Goal: Task Accomplishment & Management: Use online tool/utility

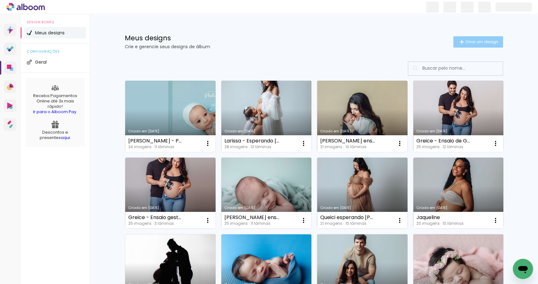
click at [472, 40] on span "Criar um design" at bounding box center [482, 42] width 33 height 4
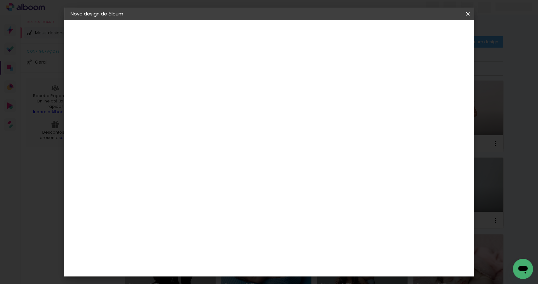
click at [174, 84] on input at bounding box center [174, 85] width 0 height 10
type input "Luiza esperando"
type paper-input "Luiza esperando"
type input "[PERSON_NAME] esperando [PERSON_NAME]"
type paper-input "[PERSON_NAME] esperando [PERSON_NAME]"
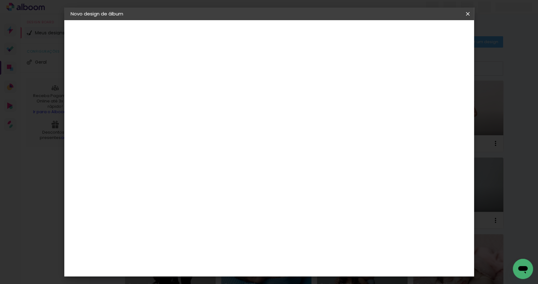
click at [238, 37] on paper-button "Avançar" at bounding box center [223, 33] width 31 height 11
click at [292, 94] on paper-item "Tamanho Livre" at bounding box center [261, 96] width 61 height 14
click at [0, 0] on slot "Avançar" at bounding box center [0, 0] width 0 height 0
drag, startPoint x: 158, startPoint y: 179, endPoint x: 154, endPoint y: 179, distance: 4.4
click at [154, 179] on input "30" at bounding box center [154, 179] width 16 height 9
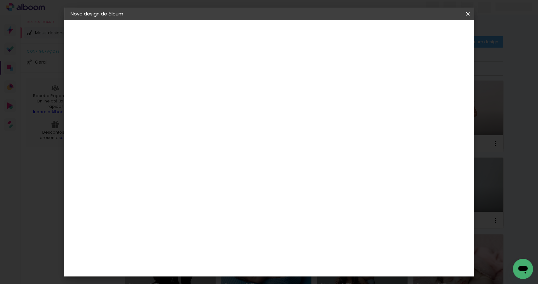
type input "20"
type paper-input "20"
click at [306, 224] on input "60" at bounding box center [305, 222] width 16 height 9
drag, startPoint x: 310, startPoint y: 221, endPoint x: 301, endPoint y: 222, distance: 8.9
click at [301, 222] on input "60" at bounding box center [305, 222] width 16 height 9
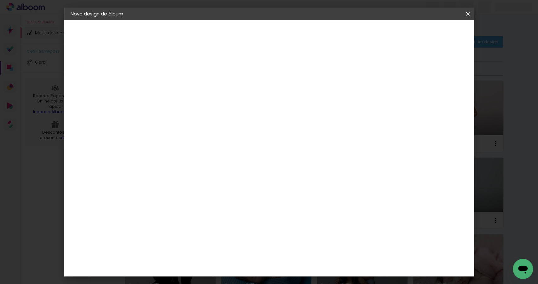
type input "50"
type paper-input "50"
click at [430, 35] on span "Iniciar design" at bounding box center [415, 33] width 29 height 4
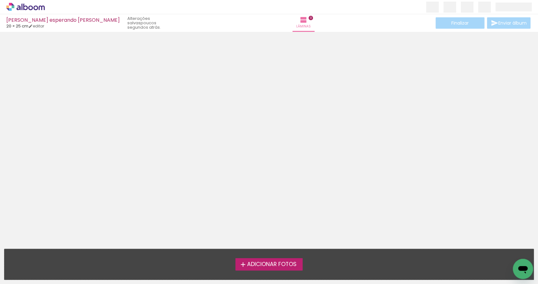
click at [272, 267] on span "Adicionar Fotos" at bounding box center [272, 265] width 50 height 6
click at [0, 0] on input "file" at bounding box center [0, 0] width 0 height 0
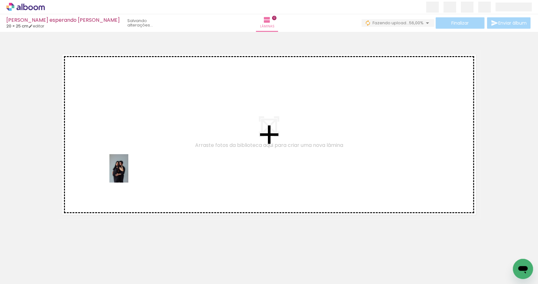
drag, startPoint x: 67, startPoint y: 264, endPoint x: 132, endPoint y: 193, distance: 96.2
click at [128, 173] on quentale-workspace at bounding box center [269, 142] width 538 height 284
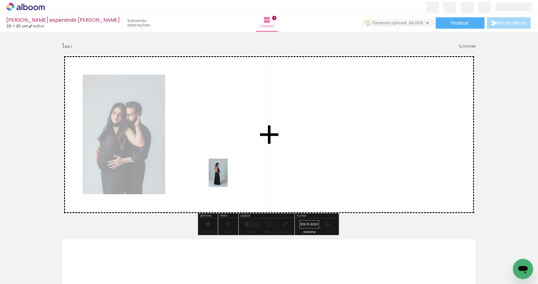
drag, startPoint x: 123, startPoint y: 257, endPoint x: 228, endPoint y: 177, distance: 132.1
click at [228, 177] on quentale-workspace at bounding box center [269, 142] width 538 height 284
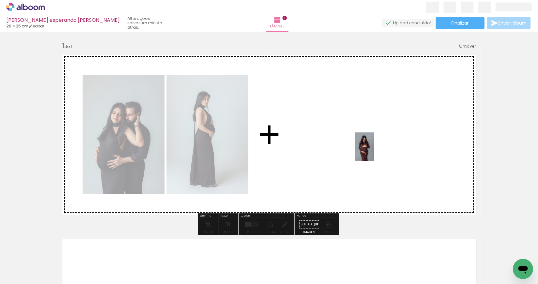
drag, startPoint x: 138, startPoint y: 267, endPoint x: 276, endPoint y: 202, distance: 152.5
click at [360, 153] on quentale-workspace at bounding box center [269, 142] width 538 height 284
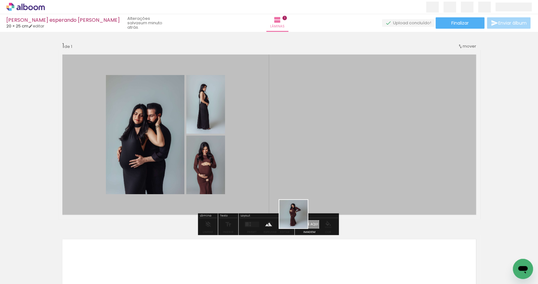
drag, startPoint x: 169, startPoint y: 261, endPoint x: 375, endPoint y: 165, distance: 226.9
click at [375, 166] on quentale-workspace at bounding box center [269, 142] width 538 height 284
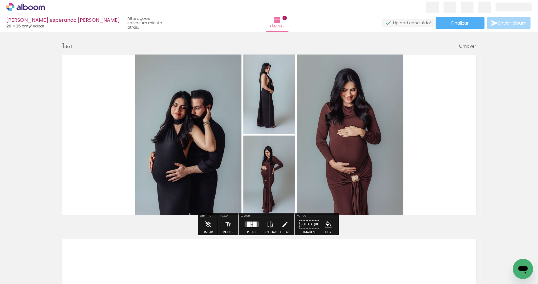
click at [253, 225] on div at bounding box center [254, 225] width 3 height 6
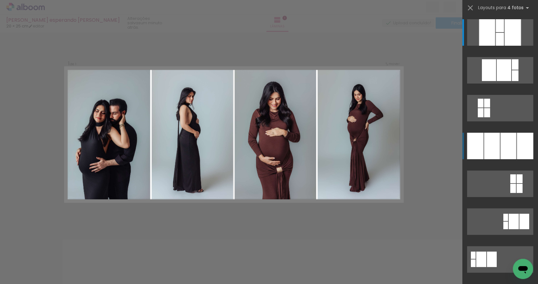
click at [511, 46] on div at bounding box center [513, 32] width 16 height 26
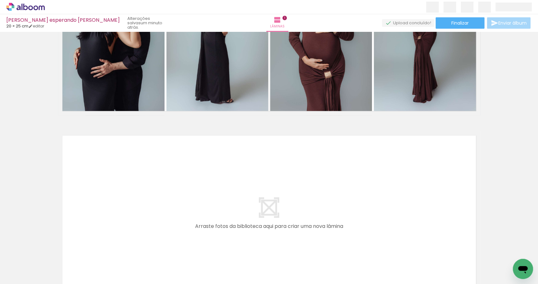
scroll to position [105, 0]
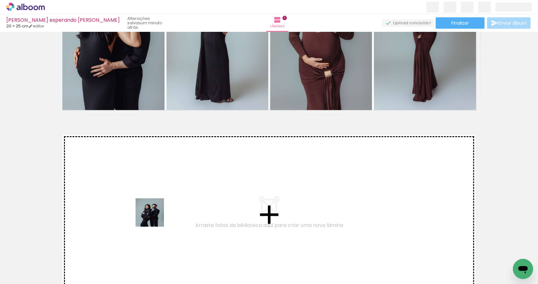
drag, startPoint x: 205, startPoint y: 263, endPoint x: 130, endPoint y: 200, distance: 98.3
click at [130, 200] on quentale-workspace at bounding box center [269, 142] width 538 height 284
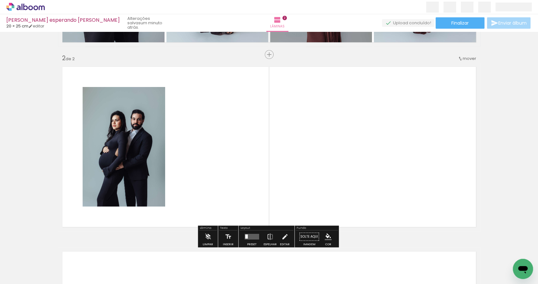
scroll to position [181, 0]
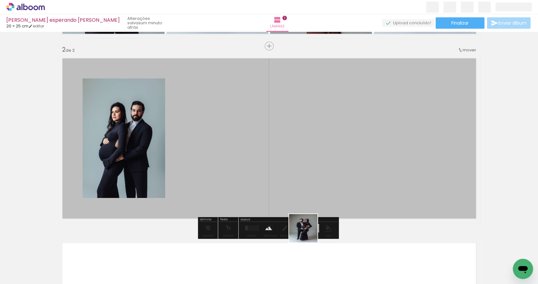
drag, startPoint x: 244, startPoint y: 265, endPoint x: 351, endPoint y: 202, distance: 124.4
click at [351, 202] on quentale-workspace at bounding box center [269, 142] width 538 height 284
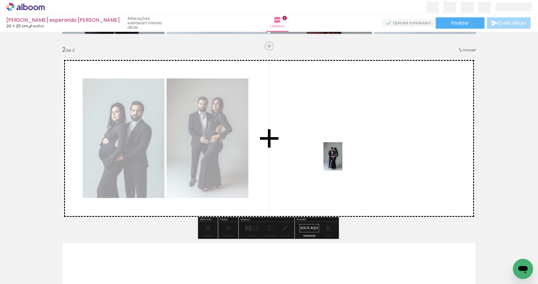
drag, startPoint x: 278, startPoint y: 265, endPoint x: 343, endPoint y: 163, distance: 120.5
click at [343, 161] on quentale-workspace at bounding box center [269, 142] width 538 height 284
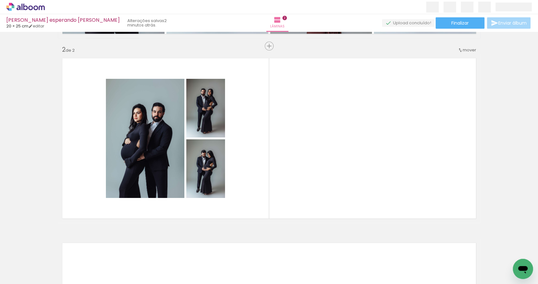
scroll to position [0, 127]
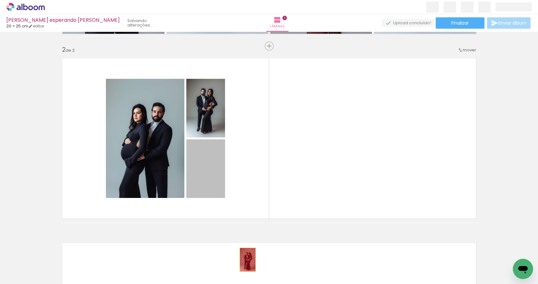
drag, startPoint x: 206, startPoint y: 176, endPoint x: 243, endPoint y: 257, distance: 89.2
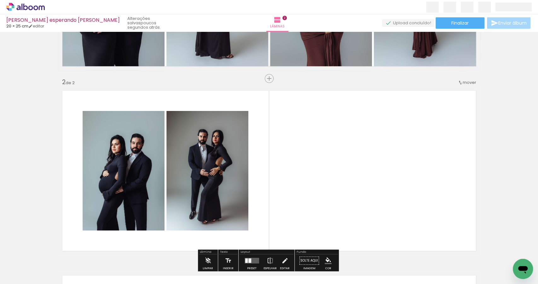
scroll to position [135, 0]
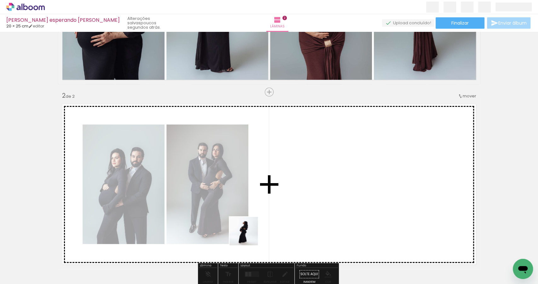
drag, startPoint x: 187, startPoint y: 272, endPoint x: 320, endPoint y: 189, distance: 156.8
click at [320, 189] on quentale-workspace at bounding box center [269, 142] width 538 height 284
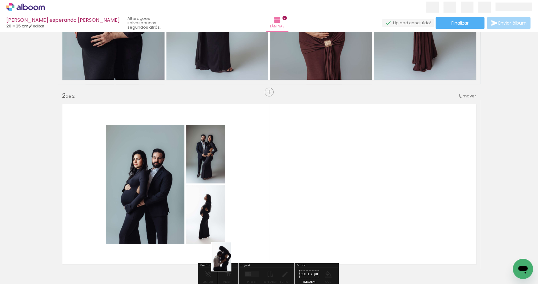
drag, startPoint x: 220, startPoint y: 265, endPoint x: 231, endPoint y: 261, distance: 11.8
click at [229, 261] on div at bounding box center [218, 262] width 21 height 31
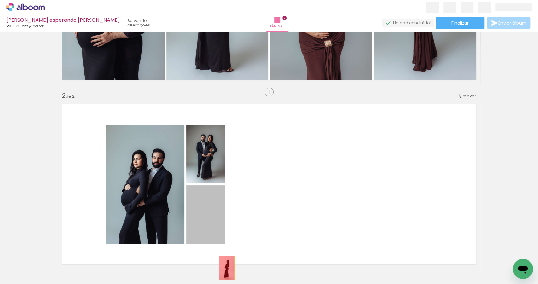
drag, startPoint x: 212, startPoint y: 214, endPoint x: 225, endPoint y: 268, distance: 55.8
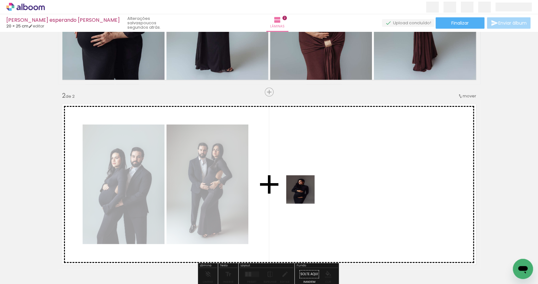
drag, startPoint x: 262, startPoint y: 267, endPoint x: 312, endPoint y: 183, distance: 97.9
click at [312, 183] on quentale-workspace at bounding box center [269, 142] width 538 height 284
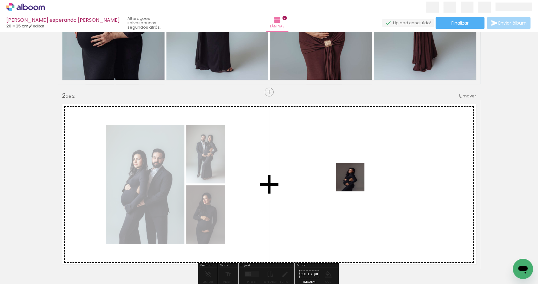
drag, startPoint x: 292, startPoint y: 267, endPoint x: 358, endPoint y: 178, distance: 111.0
click at [358, 178] on quentale-workspace at bounding box center [269, 142] width 538 height 284
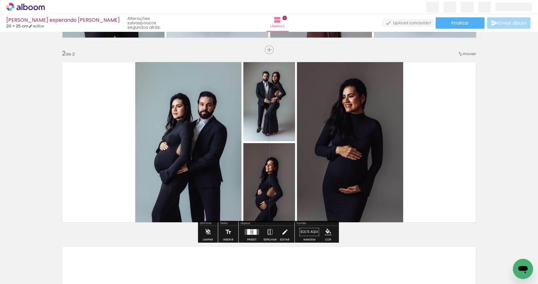
scroll to position [178, 0]
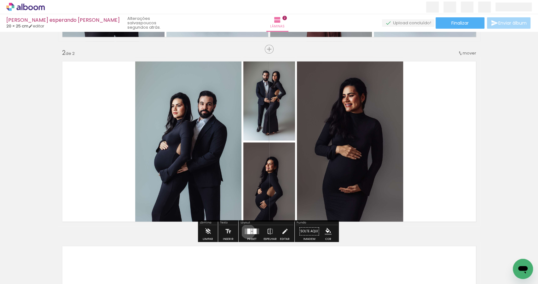
click at [247, 231] on div at bounding box center [248, 232] width 3 height 6
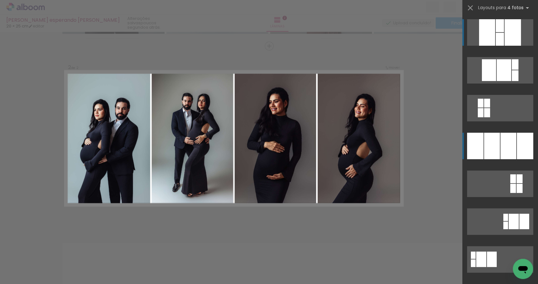
scroll to position [181, 0]
click at [504, 46] on div at bounding box center [500, 39] width 8 height 13
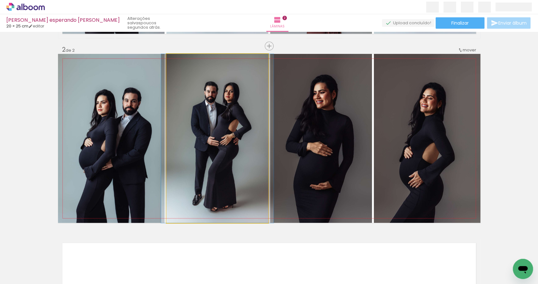
click at [214, 137] on quentale-photo at bounding box center [218, 138] width 102 height 169
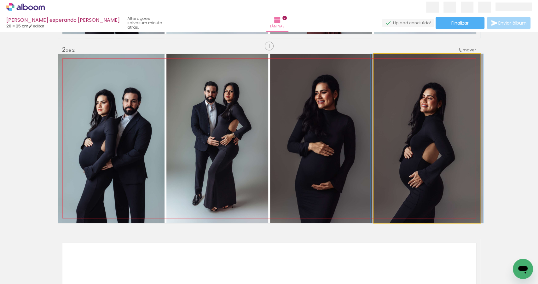
click at [439, 165] on quentale-photo at bounding box center [427, 138] width 107 height 169
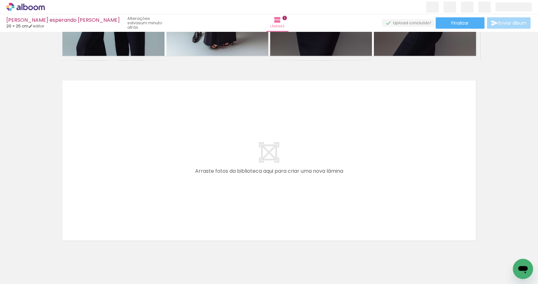
scroll to position [0, 110]
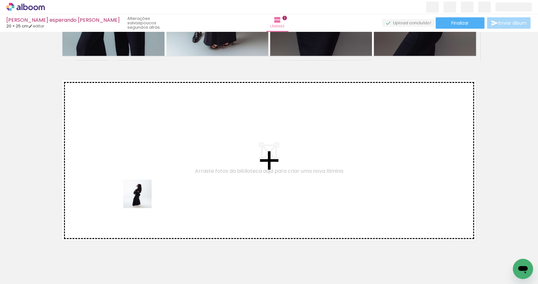
drag, startPoint x: 202, startPoint y: 262, endPoint x: 198, endPoint y: 247, distance: 15.4
click at [142, 198] on quentale-workspace at bounding box center [269, 142] width 538 height 284
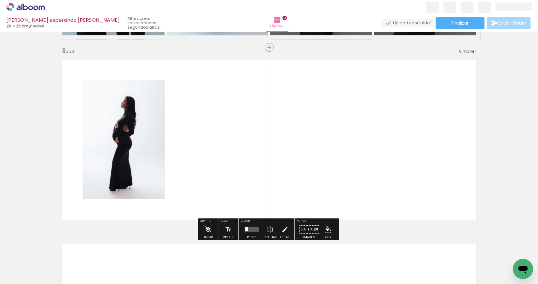
scroll to position [366, 0]
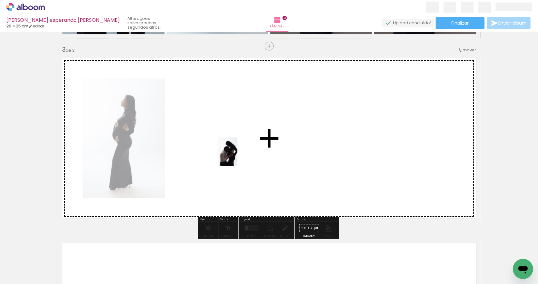
drag, startPoint x: 237, startPoint y: 269, endPoint x: 237, endPoint y: 156, distance: 112.6
click at [237, 156] on quentale-workspace at bounding box center [269, 142] width 538 height 284
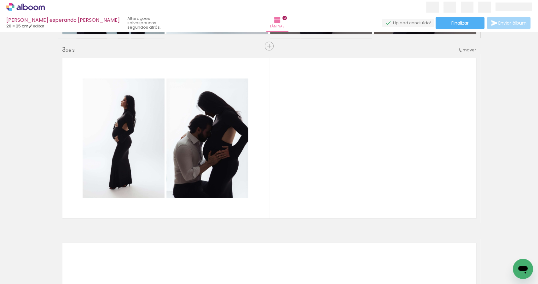
scroll to position [0, 398]
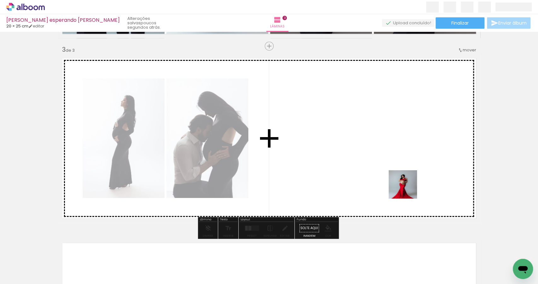
drag, startPoint x: 478, startPoint y: 267, endPoint x: 446, endPoint y: 224, distance: 53.6
click at [381, 166] on quentale-workspace at bounding box center [269, 142] width 538 height 284
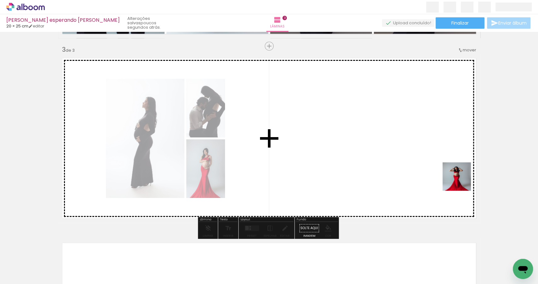
drag, startPoint x: 512, startPoint y: 255, endPoint x: 435, endPoint y: 150, distance: 130.3
click at [435, 149] on quentale-workspace at bounding box center [269, 142] width 538 height 284
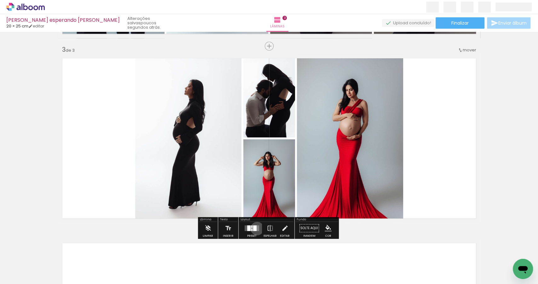
click at [256, 228] on quentale-layouter at bounding box center [252, 229] width 15 height 6
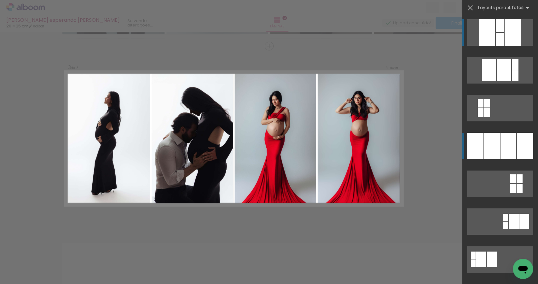
scroll to position [366, 0]
click at [505, 46] on div at bounding box center [513, 32] width 16 height 26
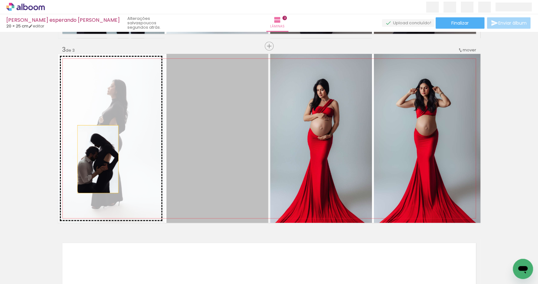
drag, startPoint x: 220, startPoint y: 170, endPoint x: 95, endPoint y: 159, distance: 125.4
click at [0, 0] on slot at bounding box center [0, 0] width 0 height 0
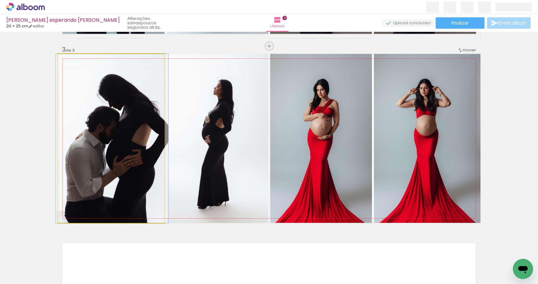
click at [127, 167] on quentale-photo at bounding box center [111, 138] width 107 height 169
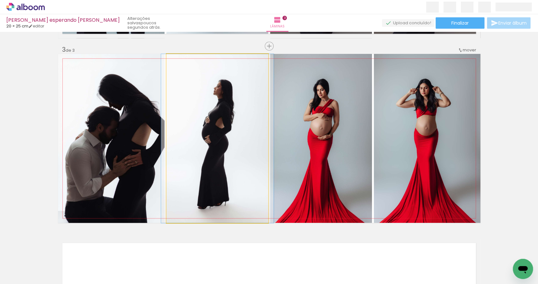
click at [205, 143] on quentale-photo at bounding box center [218, 138] width 102 height 169
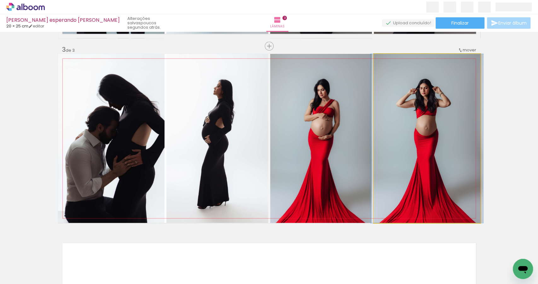
click at [408, 157] on quentale-photo at bounding box center [427, 138] width 107 height 169
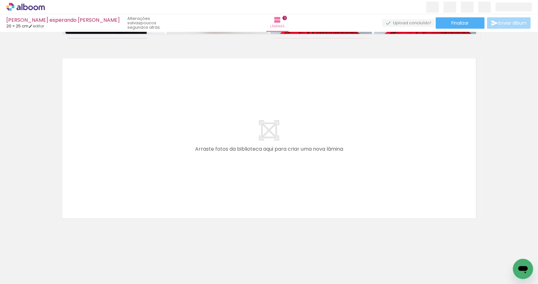
scroll to position [0, 311]
drag, startPoint x: 146, startPoint y: 270, endPoint x: 199, endPoint y: 263, distance: 53.4
click at [134, 185] on quentale-workspace at bounding box center [269, 142] width 538 height 284
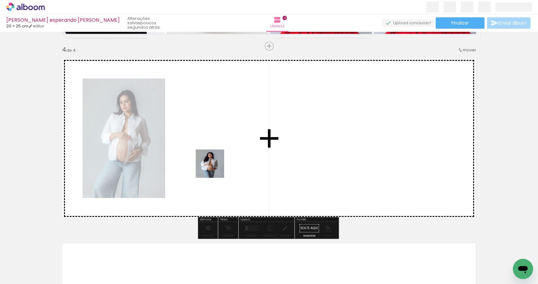
drag, startPoint x: 199, startPoint y: 209, endPoint x: 215, endPoint y: 168, distance: 43.5
click at [215, 168] on quentale-workspace at bounding box center [269, 142] width 538 height 284
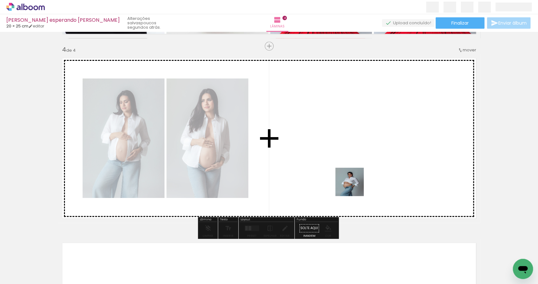
drag, startPoint x: 355, startPoint y: 271, endPoint x: 369, endPoint y: 210, distance: 62.5
click at [355, 185] on quentale-workspace at bounding box center [269, 142] width 538 height 284
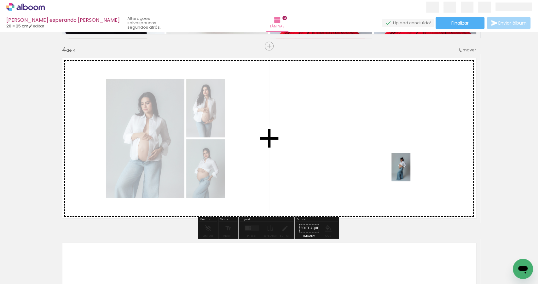
drag, startPoint x: 394, startPoint y: 266, endPoint x: 411, endPoint y: 172, distance: 95.8
click at [411, 172] on quentale-workspace at bounding box center [269, 142] width 538 height 284
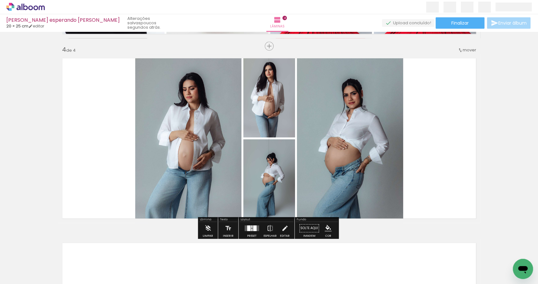
click at [255, 228] on div at bounding box center [254, 229] width 3 height 6
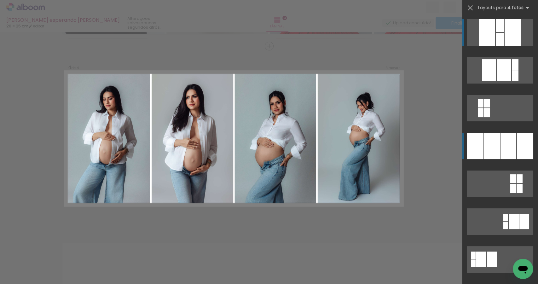
click at [505, 46] on div at bounding box center [513, 32] width 16 height 26
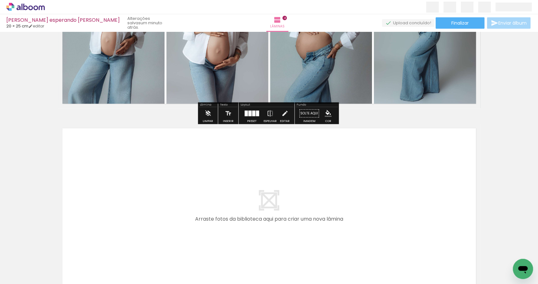
scroll to position [675, 0]
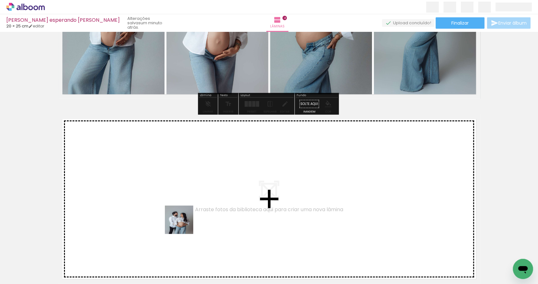
drag, startPoint x: 214, startPoint y: 266, endPoint x: 167, endPoint y: 205, distance: 77.1
click at [167, 205] on quentale-workspace at bounding box center [269, 142] width 538 height 284
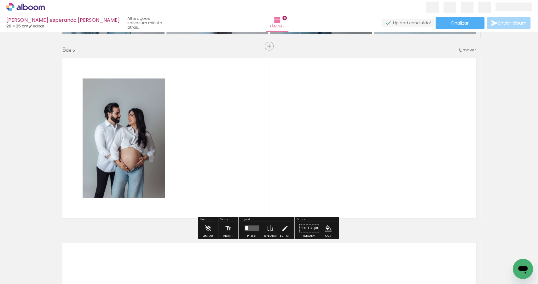
scroll to position [736, 0]
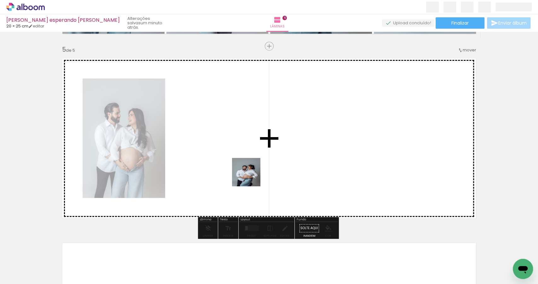
drag, startPoint x: 254, startPoint y: 262, endPoint x: 254, endPoint y: 180, distance: 82.0
click at [251, 169] on quentale-workspace at bounding box center [269, 142] width 538 height 284
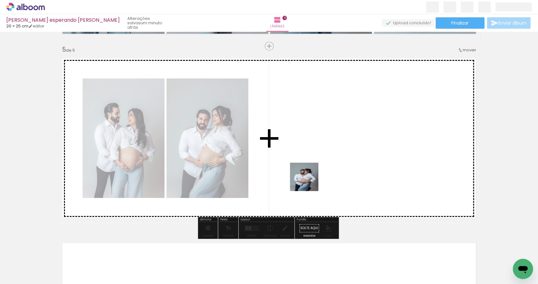
drag, startPoint x: 287, startPoint y: 264, endPoint x: 313, endPoint y: 191, distance: 77.3
click at [310, 174] on quentale-workspace at bounding box center [269, 142] width 538 height 284
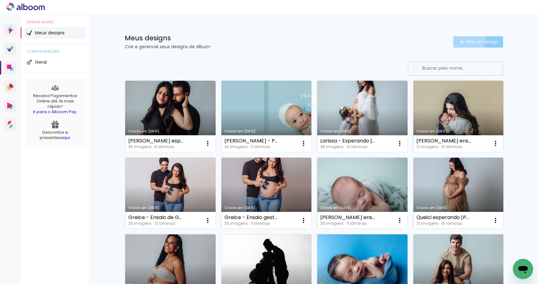
click at [466, 40] on span "Criar um design" at bounding box center [482, 42] width 33 height 4
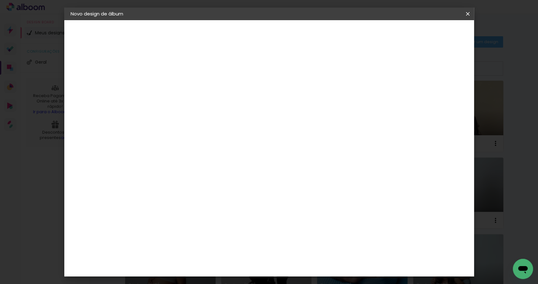
click at [174, 82] on input at bounding box center [174, 85] width 0 height 10
click at [174, 84] on input "Luiza Esperando Gruilherme" at bounding box center [174, 85] width 0 height 10
click at [174, 85] on input "Luíza Esperando Gruilherme" at bounding box center [174, 85] width 0 height 10
type input "[PERSON_NAME] - Esperando [PERSON_NAME]"
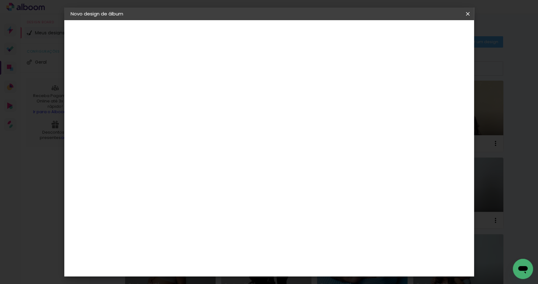
type paper-input "[PERSON_NAME] - Esperando [PERSON_NAME]"
click at [238, 37] on paper-button "Avançar" at bounding box center [223, 33] width 31 height 11
click at [292, 97] on paper-item "Tamanho Livre" at bounding box center [261, 96] width 61 height 14
click at [0, 0] on slot "Avançar" at bounding box center [0, 0] width 0 height 0
drag, startPoint x: 160, startPoint y: 179, endPoint x: 145, endPoint y: 180, distance: 15.5
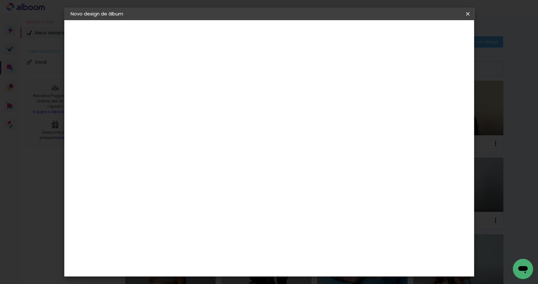
click at [145, 20] on quentale-album-spec "Iniciar design Iniciar design" at bounding box center [269, 20] width 410 height 0
type input "3"
type input "25"
type paper-input "25"
drag, startPoint x: 313, startPoint y: 242, endPoint x: 305, endPoint y: 243, distance: 7.9
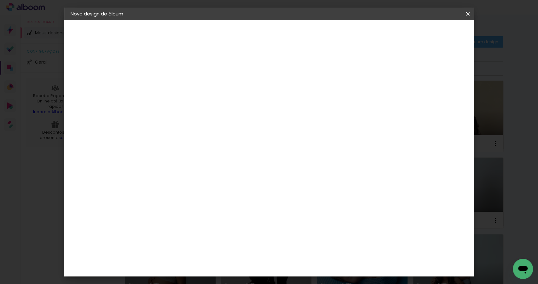
click at [305, 243] on input "60" at bounding box center [305, 242] width 16 height 9
type input "40"
type paper-input "40"
click at [430, 35] on span "Iniciar design" at bounding box center [415, 33] width 29 height 4
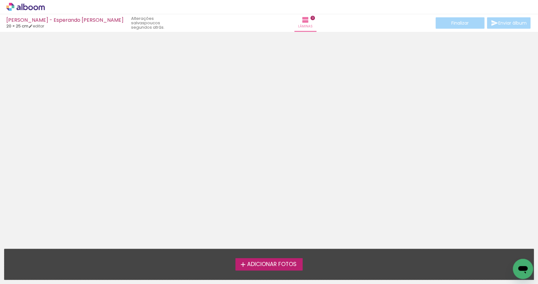
click at [300, 267] on label "Adicionar Fotos" at bounding box center [269, 264] width 67 height 12
click at [0, 0] on input "file" at bounding box center [0, 0] width 0 height 0
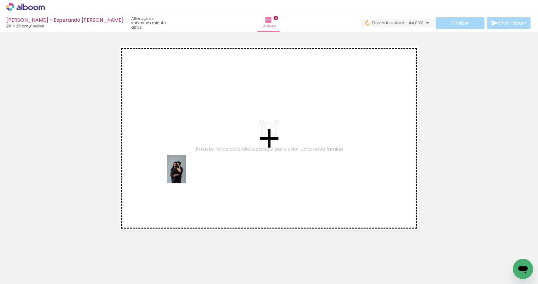
drag, startPoint x: 67, startPoint y: 265, endPoint x: 186, endPoint y: 174, distance: 149.9
click at [186, 174] on quentale-workspace at bounding box center [269, 142] width 538 height 284
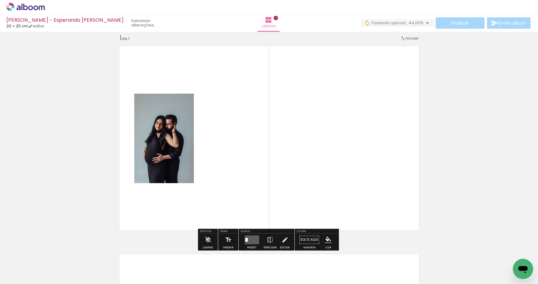
scroll to position [8, 0]
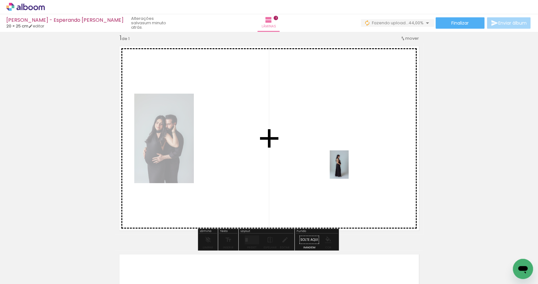
drag, startPoint x: 103, startPoint y: 265, endPoint x: 349, endPoint y: 169, distance: 264.2
click at [349, 169] on quentale-workspace at bounding box center [269, 142] width 538 height 284
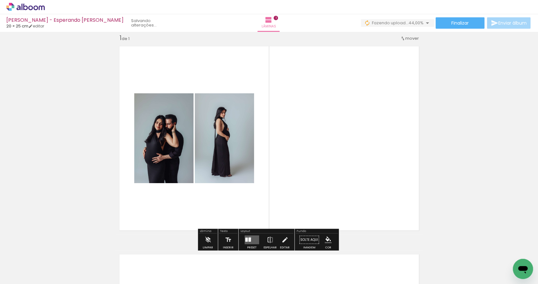
click at [249, 238] on div at bounding box center [250, 240] width 3 height 4
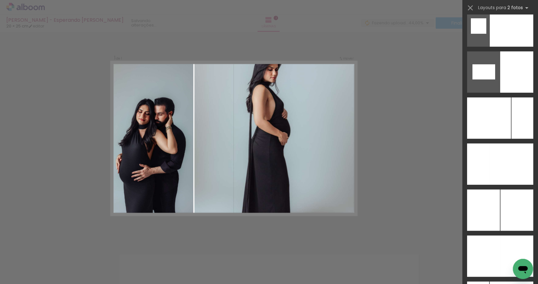
scroll to position [3407, 0]
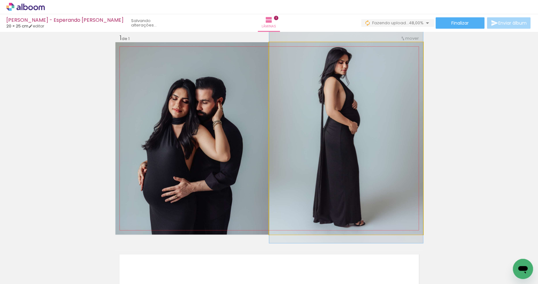
drag, startPoint x: 337, startPoint y: 189, endPoint x: 339, endPoint y: 178, distance: 11.1
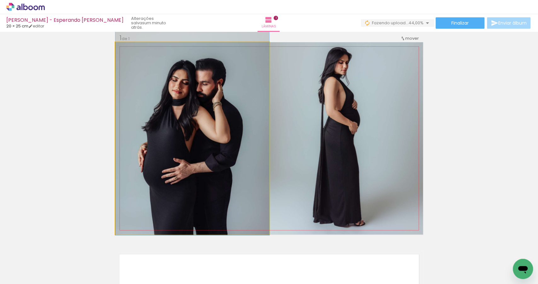
drag, startPoint x: 205, startPoint y: 178, endPoint x: 210, endPoint y: 159, distance: 19.4
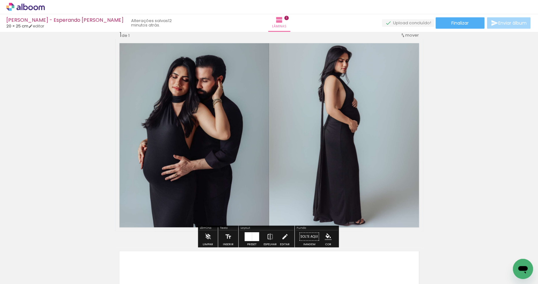
scroll to position [15, 0]
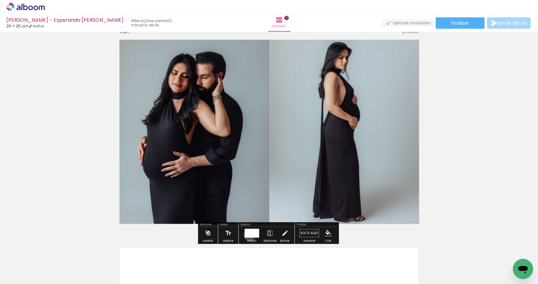
click at [248, 234] on div at bounding box center [248, 233] width 7 height 9
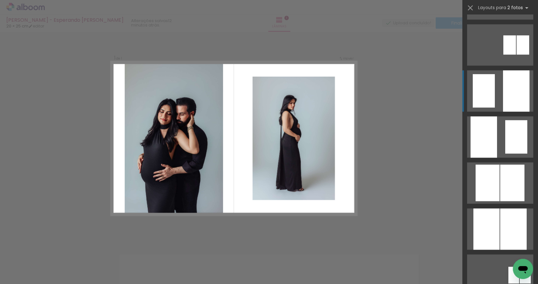
scroll to position [0, 0]
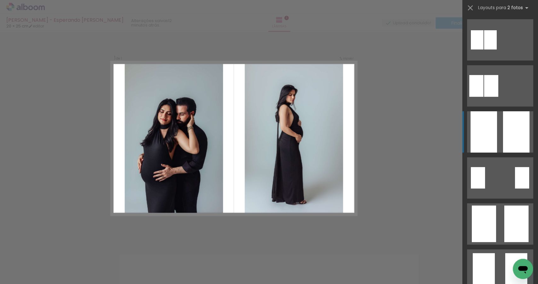
click at [508, 135] on div at bounding box center [516, 131] width 26 height 41
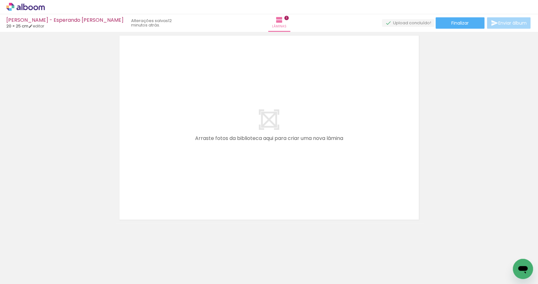
scroll to position [228, 0]
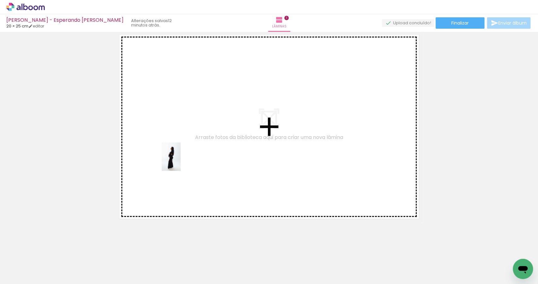
drag, startPoint x: 92, startPoint y: 269, endPoint x: 174, endPoint y: 208, distance: 101.8
click at [181, 161] on quentale-workspace at bounding box center [269, 142] width 538 height 284
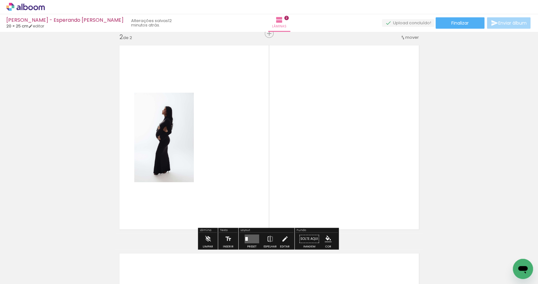
scroll to position [216, 0]
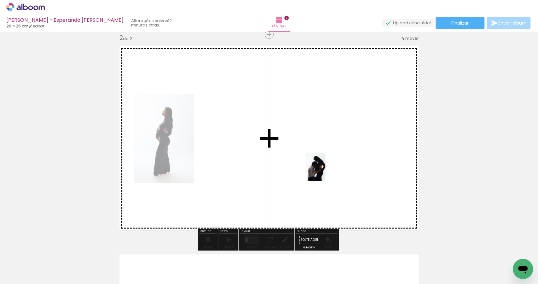
drag, startPoint x: 130, startPoint y: 268, endPoint x: 327, endPoint y: 170, distance: 220.7
click at [327, 170] on quentale-workspace at bounding box center [269, 142] width 538 height 284
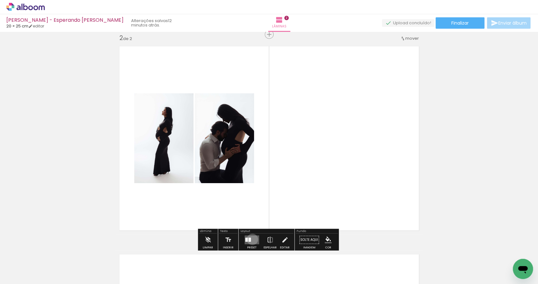
click at [251, 239] on quentale-layouter at bounding box center [252, 240] width 15 height 9
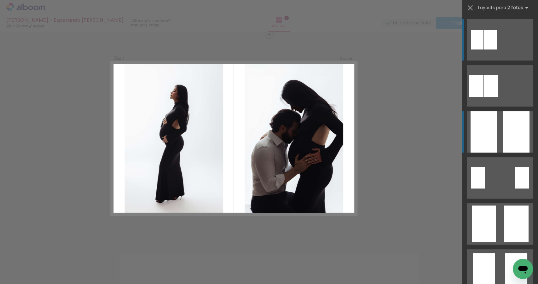
click at [510, 136] on div at bounding box center [516, 131] width 26 height 41
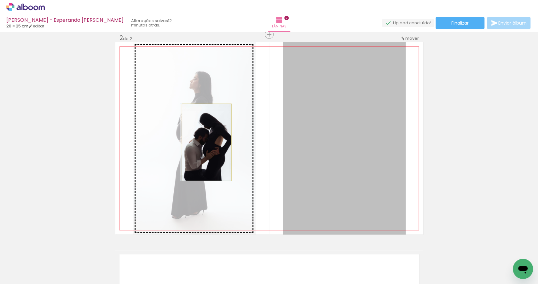
drag, startPoint x: 327, startPoint y: 141, endPoint x: 205, endPoint y: 142, distance: 122.4
click at [0, 0] on slot at bounding box center [0, 0] width 0 height 0
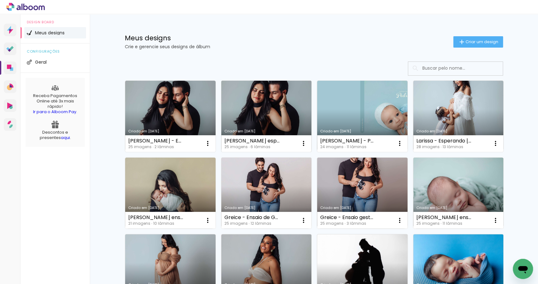
click at [270, 128] on link "Criado em [DATE]" at bounding box center [266, 116] width 91 height 71
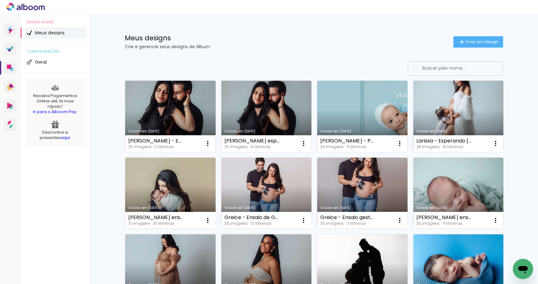
click at [170, 115] on link "Criado em [DATE]" at bounding box center [170, 116] width 91 height 71
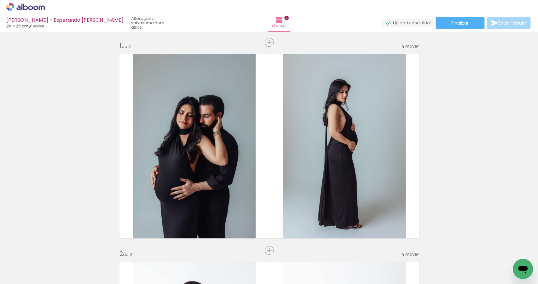
click at [15, 274] on span "Adicionar Fotos" at bounding box center [22, 275] width 19 height 7
click at [0, 0] on input "file" at bounding box center [0, 0] width 0 height 0
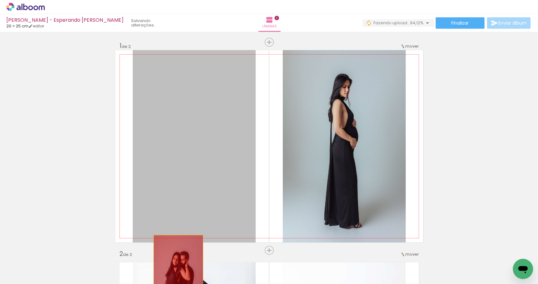
drag, startPoint x: 187, startPoint y: 153, endPoint x: 177, endPoint y: 274, distance: 121.0
click at [177, 274] on quentale-workspace at bounding box center [269, 142] width 538 height 284
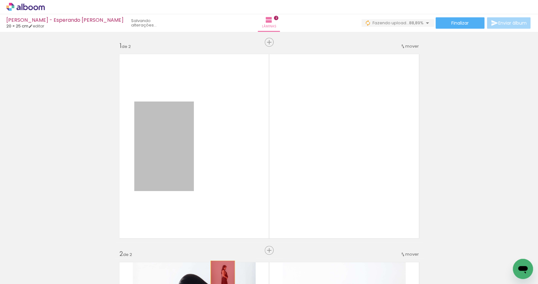
drag, startPoint x: 180, startPoint y: 149, endPoint x: 221, endPoint y: 279, distance: 136.4
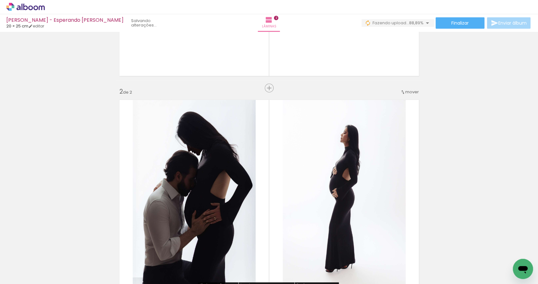
scroll to position [164, 0]
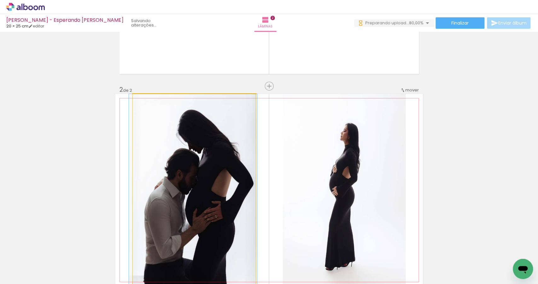
drag, startPoint x: 218, startPoint y: 148, endPoint x: 207, endPoint y: 262, distance: 114.4
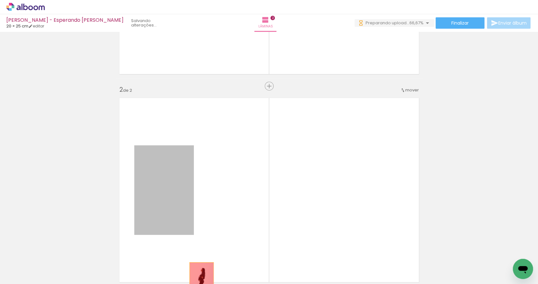
drag, startPoint x: 187, startPoint y: 239, endPoint x: 200, endPoint y: 284, distance: 46.1
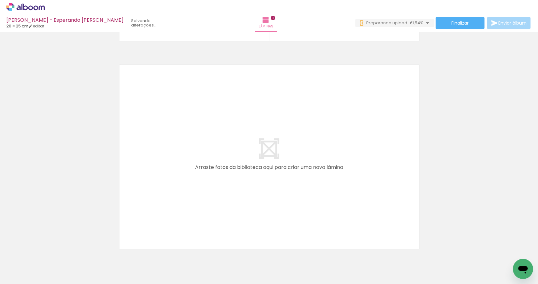
scroll to position [436, 0]
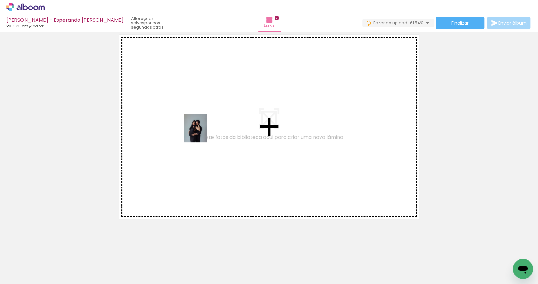
drag, startPoint x: 68, startPoint y: 260, endPoint x: 203, endPoint y: 133, distance: 185.2
click at [203, 133] on quentale-workspace at bounding box center [269, 142] width 538 height 284
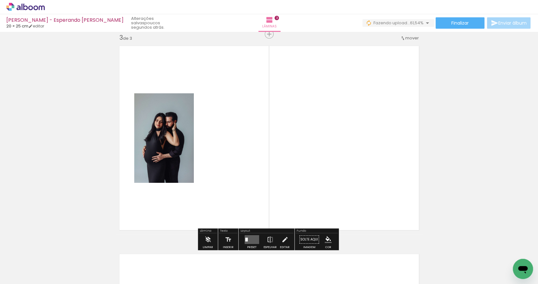
scroll to position [424, 0]
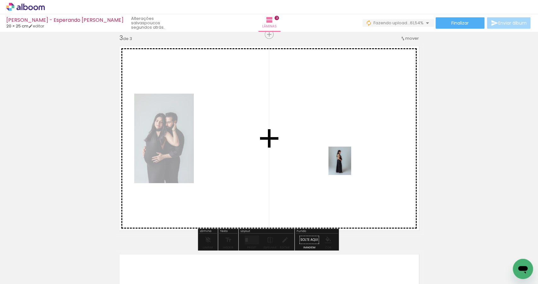
drag, startPoint x: 99, startPoint y: 264, endPoint x: 368, endPoint y: 152, distance: 291.1
click at [368, 152] on quentale-workspace at bounding box center [269, 142] width 538 height 284
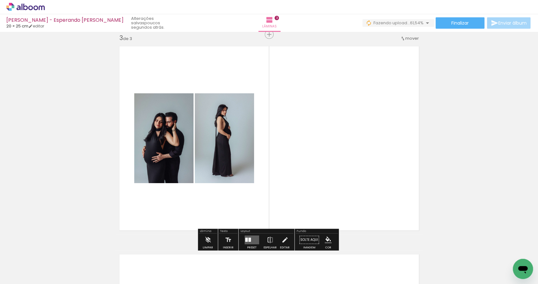
drag, startPoint x: 249, startPoint y: 240, endPoint x: 282, endPoint y: 236, distance: 32.7
click at [249, 240] on div at bounding box center [250, 240] width 3 height 4
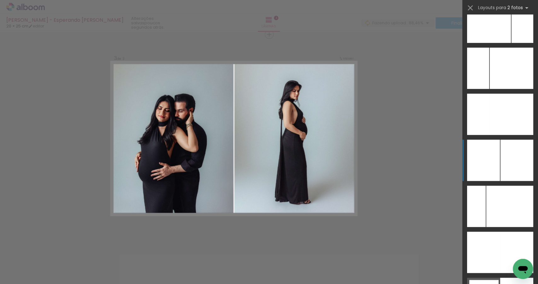
scroll to position [3487, 0]
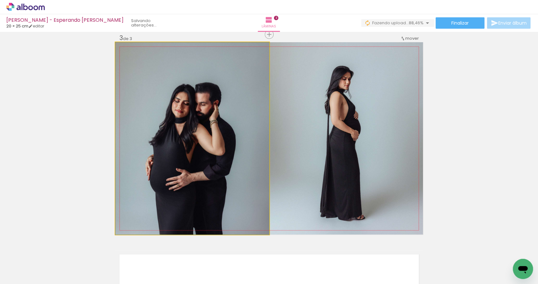
drag, startPoint x: 215, startPoint y: 191, endPoint x: 221, endPoint y: 175, distance: 16.8
drag, startPoint x: 208, startPoint y: 176, endPoint x: 211, endPoint y: 176, distance: 3.2
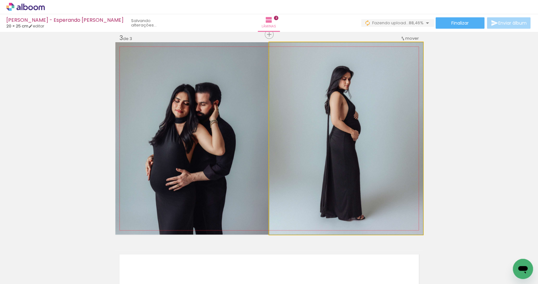
drag, startPoint x: 349, startPoint y: 160, endPoint x: 345, endPoint y: 160, distance: 3.2
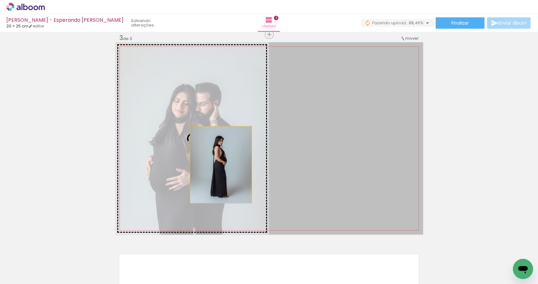
drag, startPoint x: 345, startPoint y: 165, endPoint x: 219, endPoint y: 165, distance: 126.2
click at [0, 0] on slot at bounding box center [0, 0] width 0 height 0
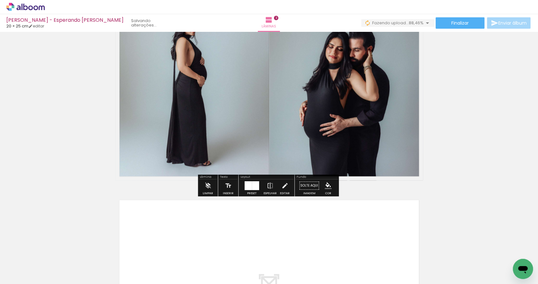
scroll to position [479, 0]
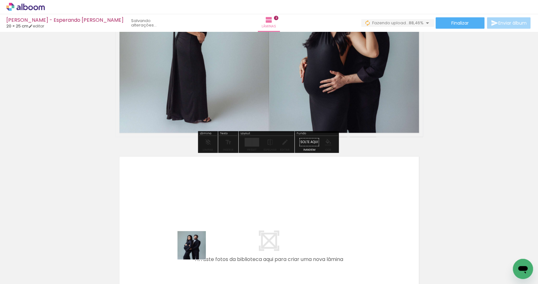
drag, startPoint x: 195, startPoint y: 266, endPoint x: 188, endPoint y: 214, distance: 52.8
click at [188, 214] on quentale-workspace at bounding box center [269, 142] width 538 height 284
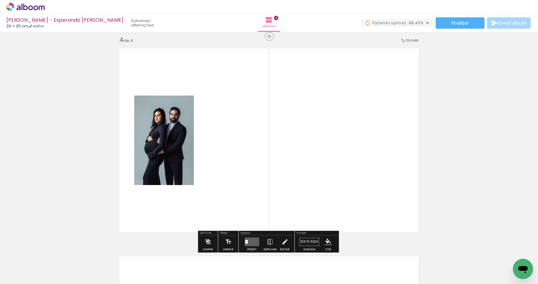
scroll to position [632, 0]
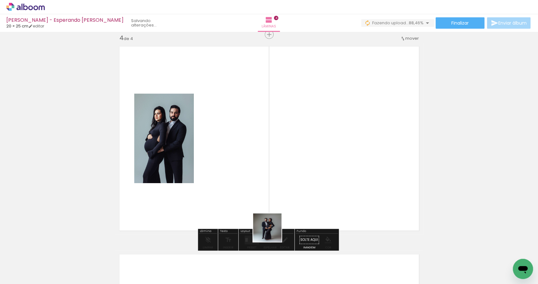
drag, startPoint x: 253, startPoint y: 254, endPoint x: 335, endPoint y: 177, distance: 112.5
click at [335, 174] on quentale-workspace at bounding box center [269, 142] width 538 height 284
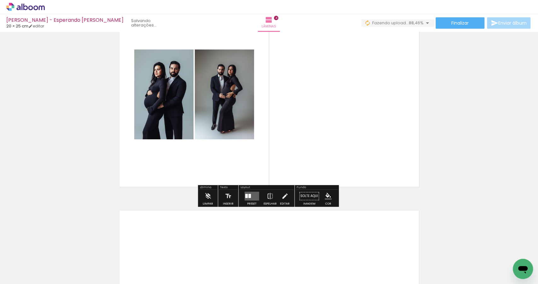
scroll to position [699, 0]
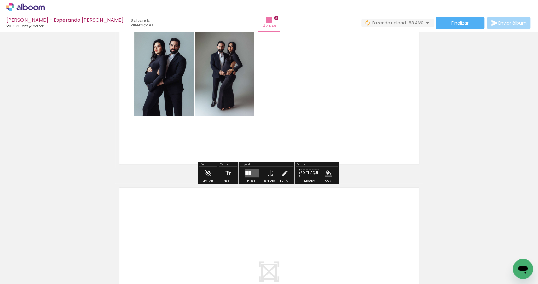
drag, startPoint x: 138, startPoint y: 265, endPoint x: 148, endPoint y: 226, distance: 40.8
click at [148, 226] on quentale-workspace at bounding box center [269, 142] width 538 height 284
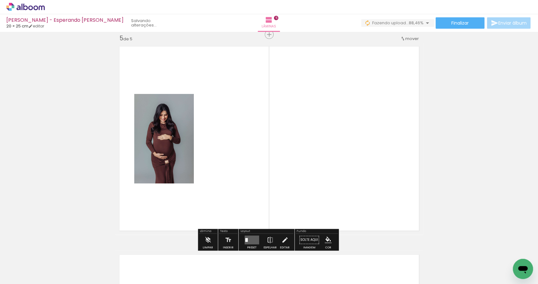
scroll to position [841, 0]
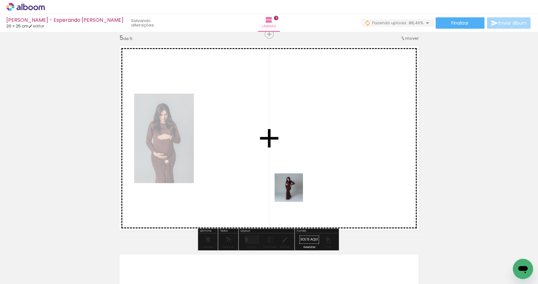
drag, startPoint x: 173, startPoint y: 270, endPoint x: 300, endPoint y: 183, distance: 153.8
click at [300, 183] on quentale-workspace at bounding box center [269, 142] width 538 height 284
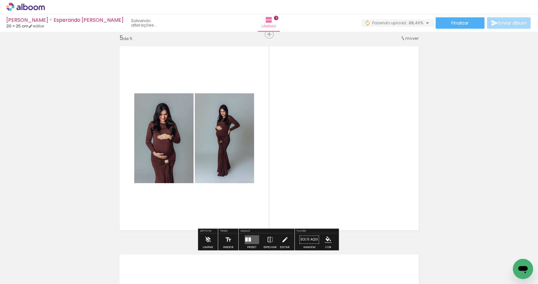
scroll to position [974, 0]
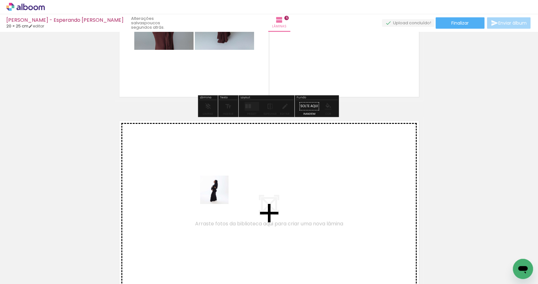
drag, startPoint x: 314, startPoint y: 265, endPoint x: 311, endPoint y: 248, distance: 16.9
click at [219, 195] on quentale-workspace at bounding box center [269, 142] width 538 height 284
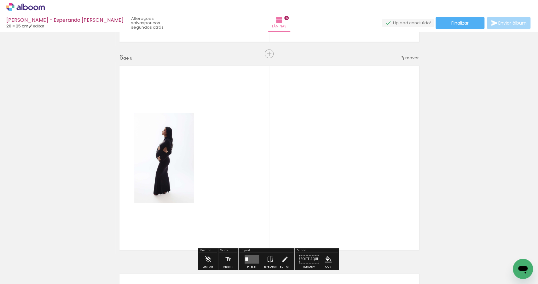
scroll to position [1049, 0]
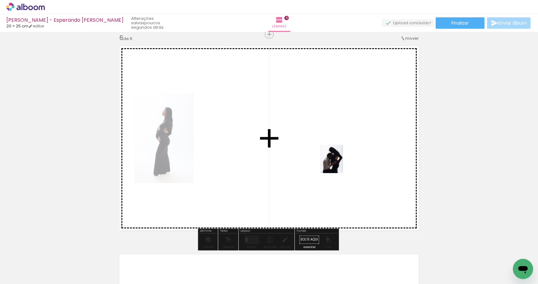
drag, startPoint x: 344, startPoint y: 266, endPoint x: 339, endPoint y: 163, distance: 102.9
click at [339, 163] on quentale-workspace at bounding box center [269, 142] width 538 height 284
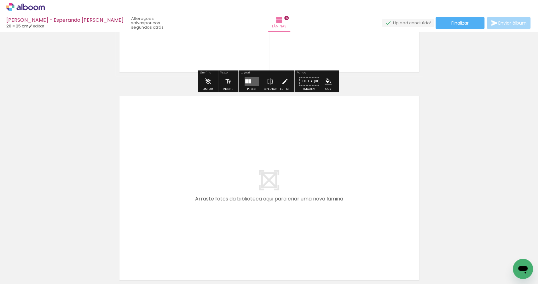
drag, startPoint x: 382, startPoint y: 258, endPoint x: 232, endPoint y: 191, distance: 165.0
click at [232, 191] on quentale-workspace at bounding box center [269, 142] width 538 height 284
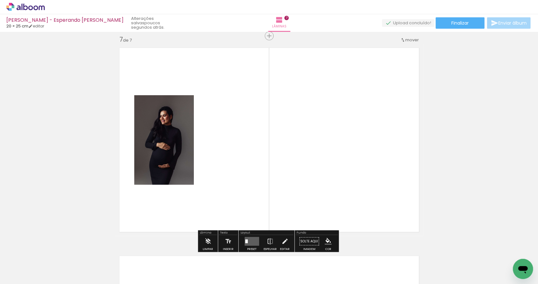
scroll to position [1257, 0]
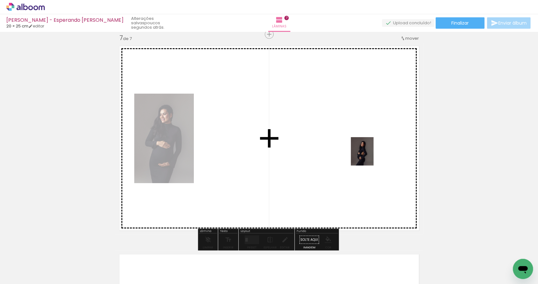
drag, startPoint x: 385, startPoint y: 193, endPoint x: 370, endPoint y: 156, distance: 39.9
click at [370, 156] on quentale-workspace at bounding box center [269, 142] width 538 height 284
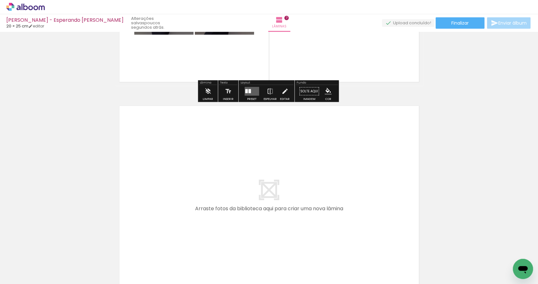
scroll to position [1464, 0]
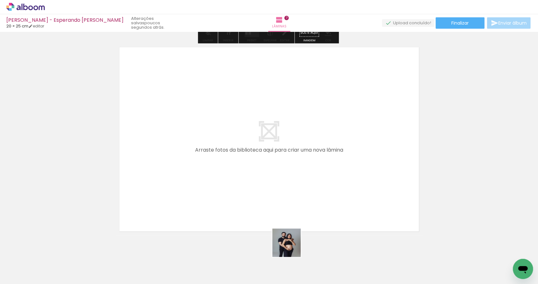
drag, startPoint x: 291, startPoint y: 248, endPoint x: 226, endPoint y: 163, distance: 107.4
click at [226, 163] on quentale-workspace at bounding box center [269, 142] width 538 height 284
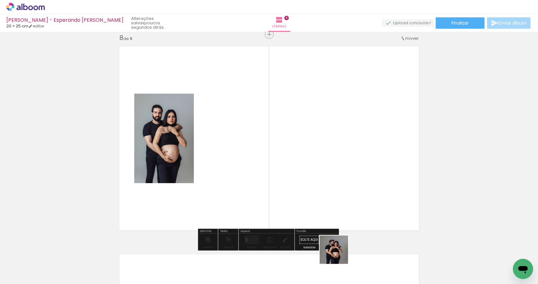
drag, startPoint x: 338, startPoint y: 260, endPoint x: 348, endPoint y: 163, distance: 97.7
click at [349, 167] on quentale-workspace at bounding box center [269, 142] width 538 height 284
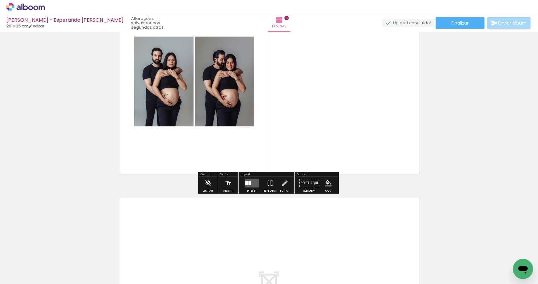
scroll to position [1594, 0]
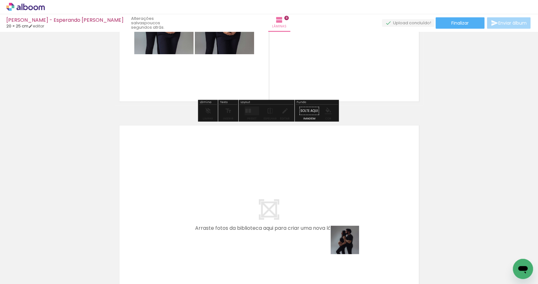
drag, startPoint x: 366, startPoint y: 260, endPoint x: 237, endPoint y: 182, distance: 150.3
click at [237, 182] on quentale-workspace at bounding box center [269, 142] width 538 height 284
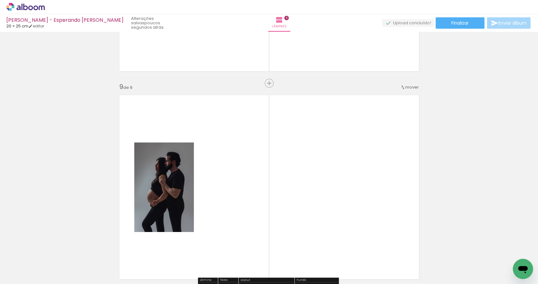
scroll to position [1673, 0]
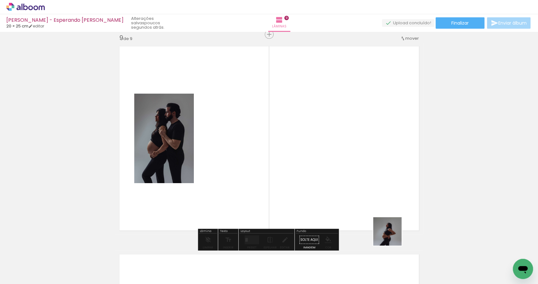
drag, startPoint x: 406, startPoint y: 262, endPoint x: 361, endPoint y: 179, distance: 95.1
click at [361, 179] on quentale-workspace at bounding box center [269, 142] width 538 height 284
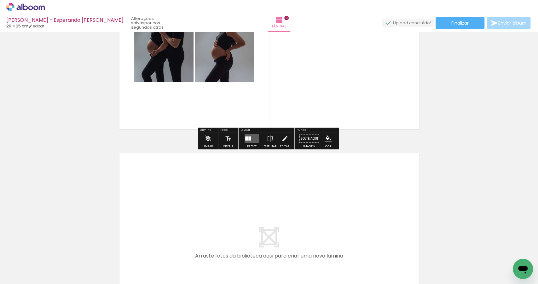
scroll to position [1778, 0]
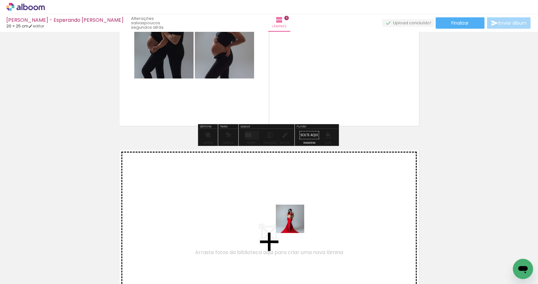
drag, startPoint x: 442, startPoint y: 266, endPoint x: 274, endPoint y: 222, distance: 173.5
click at [274, 222] on quentale-workspace at bounding box center [269, 142] width 538 height 284
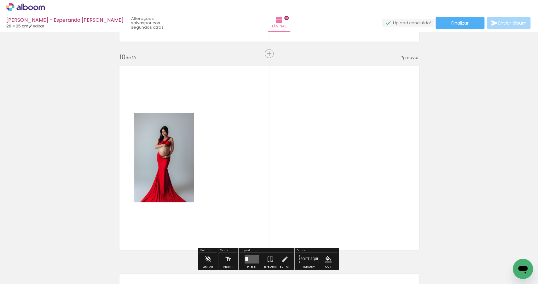
scroll to position [1881, 0]
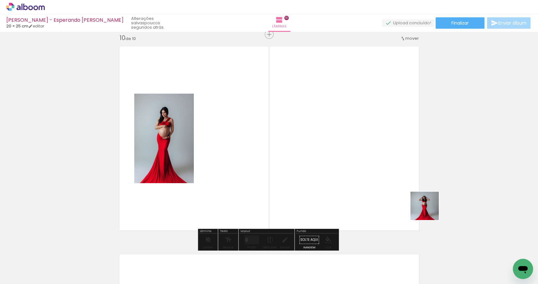
drag, startPoint x: 430, startPoint y: 211, endPoint x: 372, endPoint y: 157, distance: 78.3
click at [372, 157] on quentale-workspace at bounding box center [269, 142] width 538 height 284
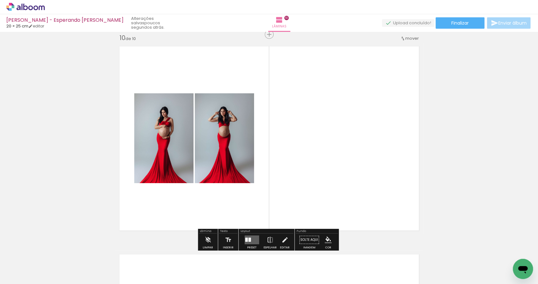
scroll to position [0, 260]
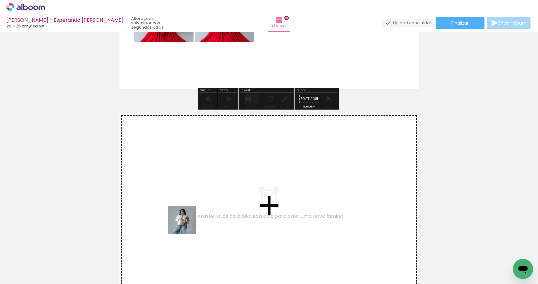
drag, startPoint x: 196, startPoint y: 265, endPoint x: 204, endPoint y: 250, distance: 16.7
click at [185, 219] on quentale-workspace at bounding box center [269, 142] width 538 height 284
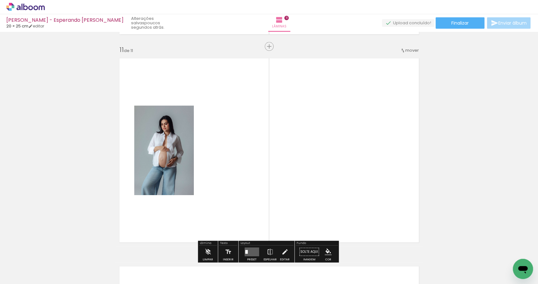
scroll to position [2089, 0]
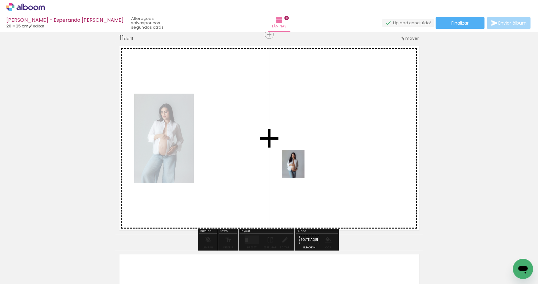
drag, startPoint x: 233, startPoint y: 259, endPoint x: 301, endPoint y: 169, distance: 113.3
click at [301, 169] on quentale-workspace at bounding box center [269, 142] width 538 height 284
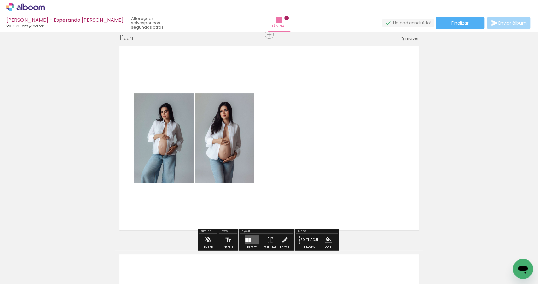
scroll to position [2251, 0]
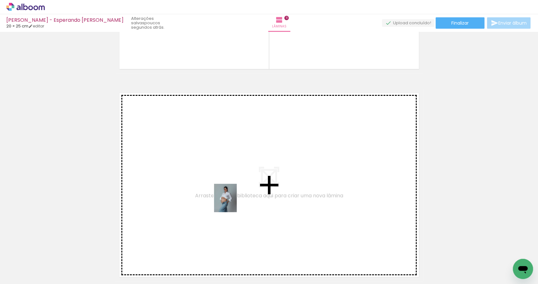
drag, startPoint x: 405, startPoint y: 260, endPoint x: 385, endPoint y: 254, distance: 21.4
click at [226, 197] on quentale-workspace at bounding box center [269, 142] width 538 height 284
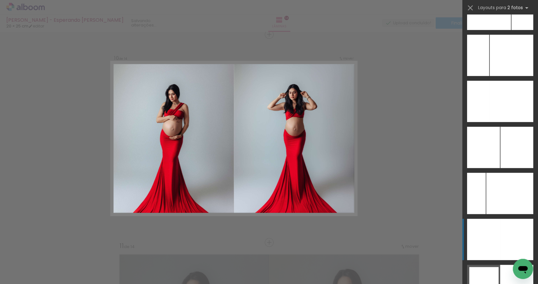
scroll to position [3416, 0]
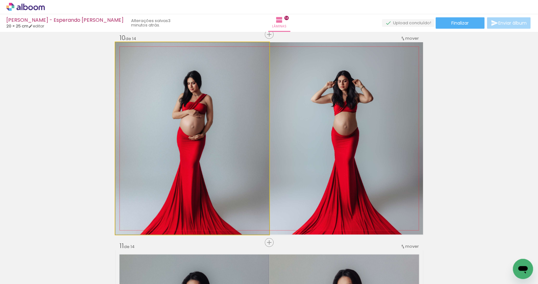
drag, startPoint x: 233, startPoint y: 172, endPoint x: 238, endPoint y: 156, distance: 16.5
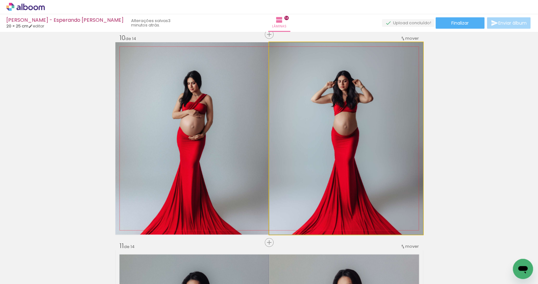
drag, startPoint x: 349, startPoint y: 188, endPoint x: 348, endPoint y: 182, distance: 6.1
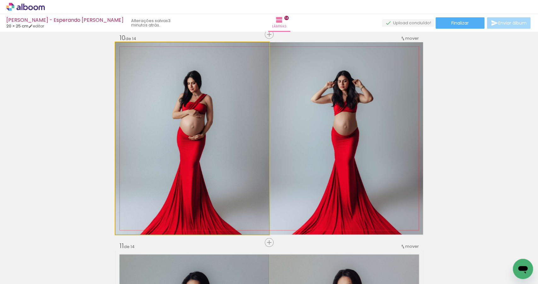
click at [230, 156] on quentale-photo at bounding box center [192, 138] width 154 height 192
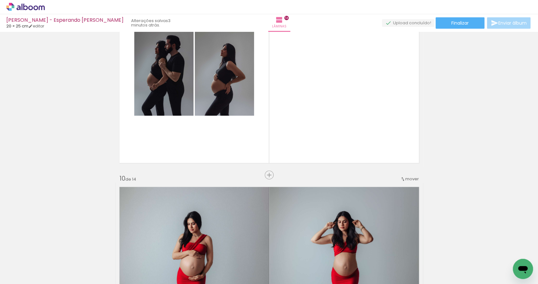
scroll to position [1714, 0]
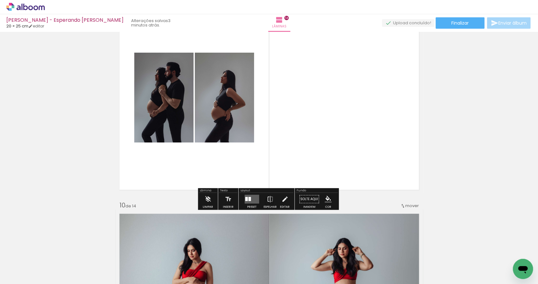
drag, startPoint x: 251, startPoint y: 201, endPoint x: 291, endPoint y: 201, distance: 40.4
click at [251, 201] on quentale-layouter at bounding box center [252, 199] width 15 height 9
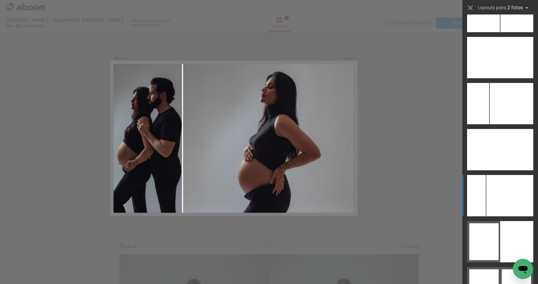
scroll to position [3440, 0]
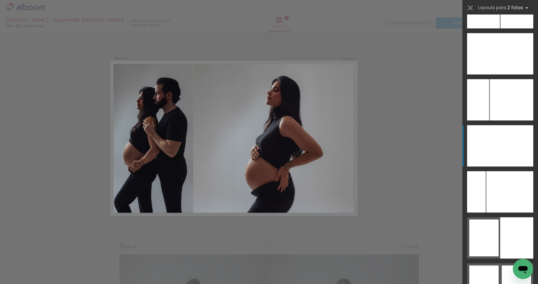
click at [508, 120] on div at bounding box center [512, 99] width 44 height 41
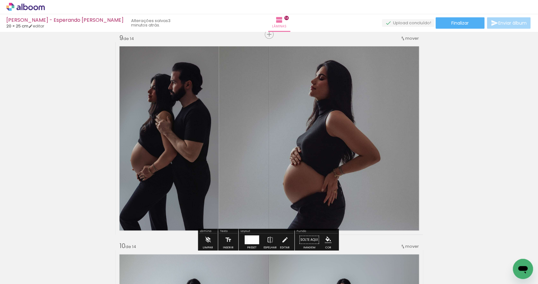
drag, startPoint x: 252, startPoint y: 239, endPoint x: 359, endPoint y: 223, distance: 108.2
click at [252, 239] on div at bounding box center [253, 240] width 12 height 9
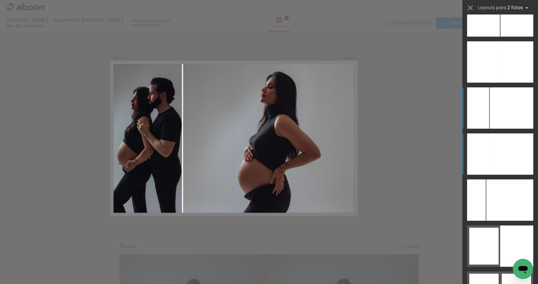
scroll to position [3431, 0]
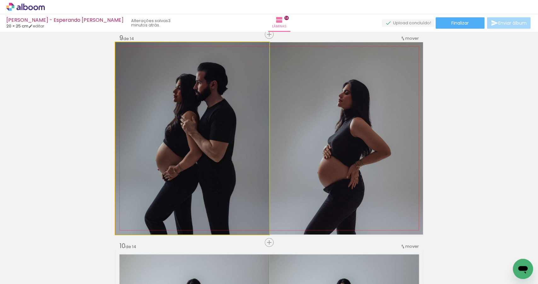
drag, startPoint x: 189, startPoint y: 181, endPoint x: 199, endPoint y: 184, distance: 10.3
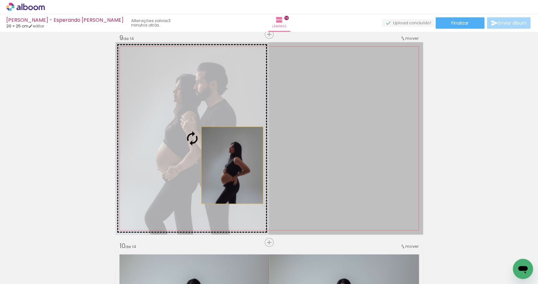
drag, startPoint x: 310, startPoint y: 176, endPoint x: 215, endPoint y: 163, distance: 95.8
click at [0, 0] on slot at bounding box center [0, 0] width 0 height 0
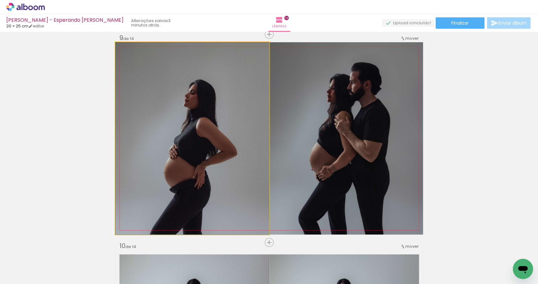
drag, startPoint x: 215, startPoint y: 162, endPoint x: 220, endPoint y: 162, distance: 5.7
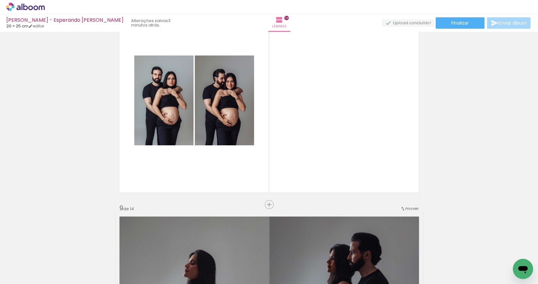
scroll to position [1472, 0]
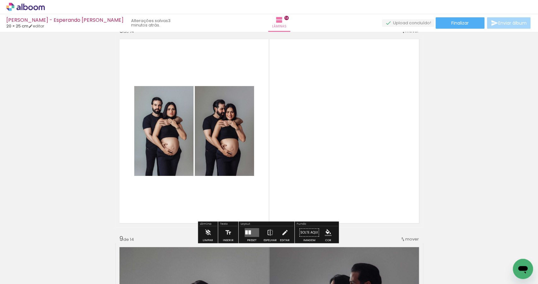
click at [254, 232] on quentale-layouter at bounding box center [252, 232] width 15 height 9
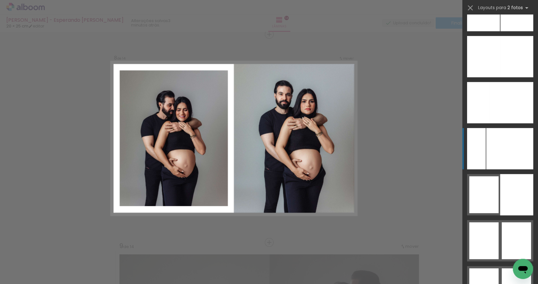
scroll to position [3478, 0]
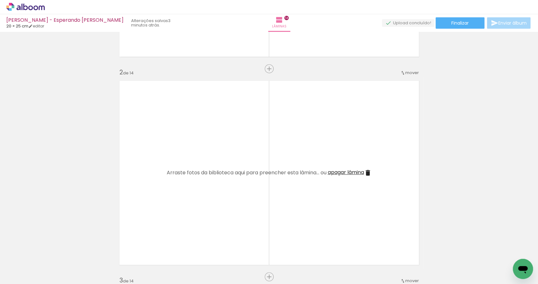
scroll to position [181, 0]
click at [338, 173] on span "apagar lâmina" at bounding box center [346, 172] width 36 height 7
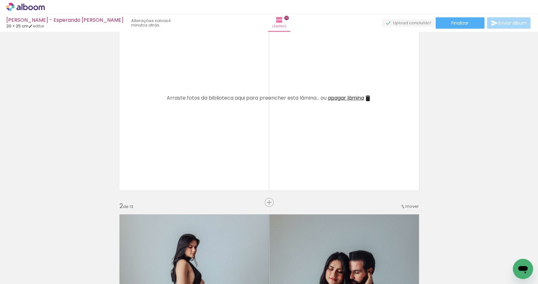
scroll to position [0, 0]
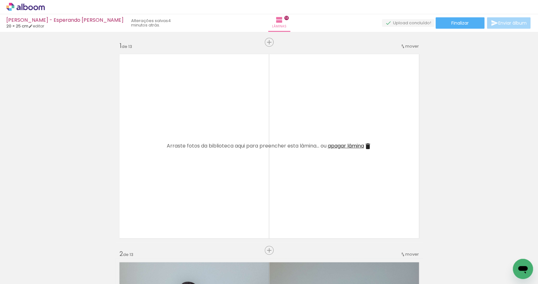
click at [334, 144] on span "apagar lâmina" at bounding box center [346, 145] width 36 height 7
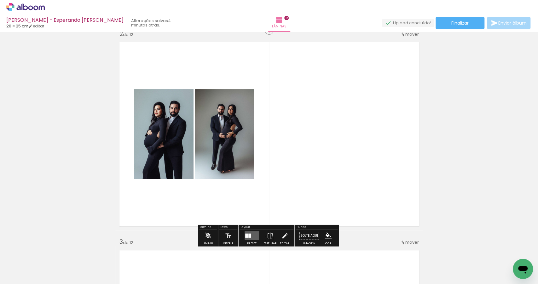
scroll to position [220, 0]
click at [249, 234] on div at bounding box center [250, 236] width 3 height 4
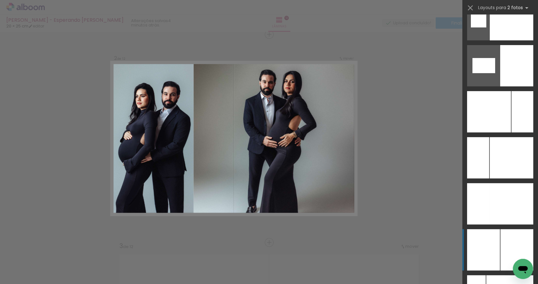
scroll to position [3411, 0]
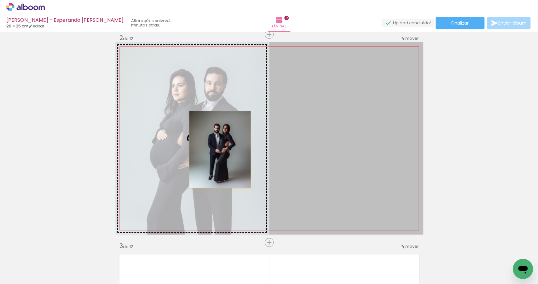
drag, startPoint x: 321, startPoint y: 160, endPoint x: 212, endPoint y: 149, distance: 109.4
click at [0, 0] on slot at bounding box center [0, 0] width 0 height 0
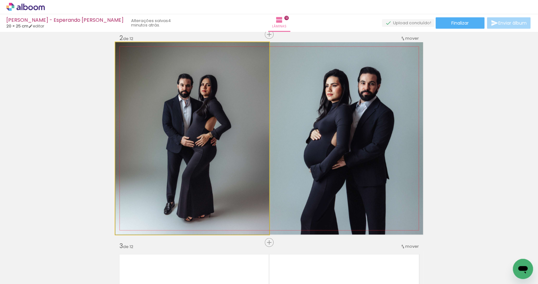
drag, startPoint x: 209, startPoint y: 149, endPoint x: 209, endPoint y: 145, distance: 4.7
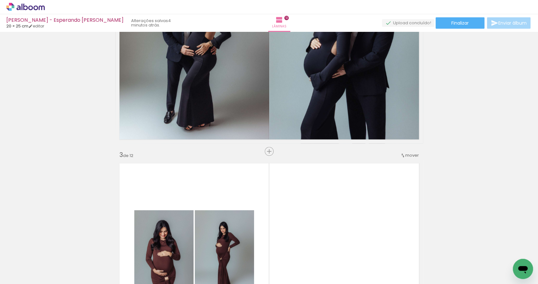
scroll to position [424, 0]
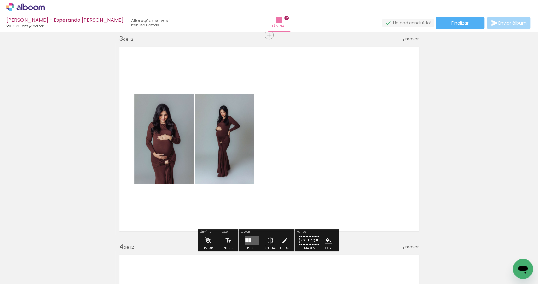
click at [249, 233] on div "Layout" at bounding box center [267, 233] width 54 height 4
click at [250, 237] on quentale-layouter at bounding box center [252, 240] width 15 height 9
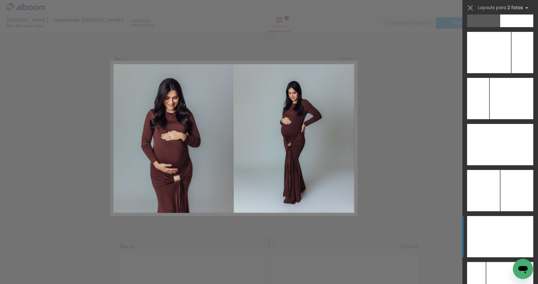
scroll to position [3373, 0]
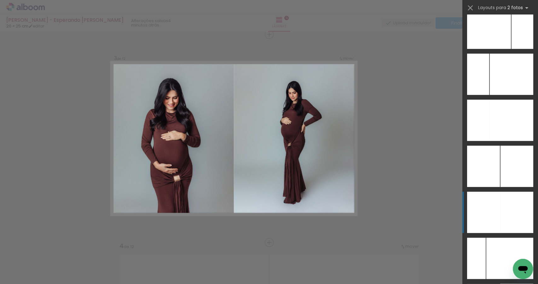
click at [512, 49] on div at bounding box center [523, 28] width 22 height 41
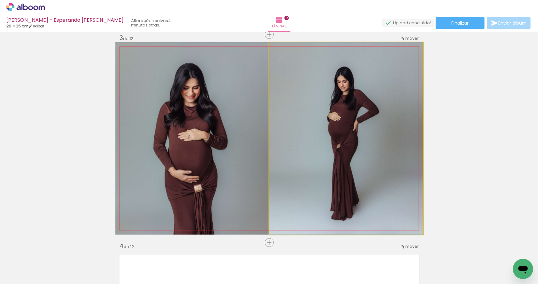
drag, startPoint x: 340, startPoint y: 141, endPoint x: 211, endPoint y: 141, distance: 128.7
click at [0, 0] on slot at bounding box center [0, 0] width 0 height 0
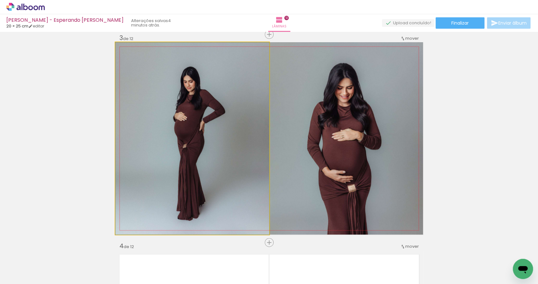
drag, startPoint x: 212, startPoint y: 142, endPoint x: 347, endPoint y: 153, distance: 135.1
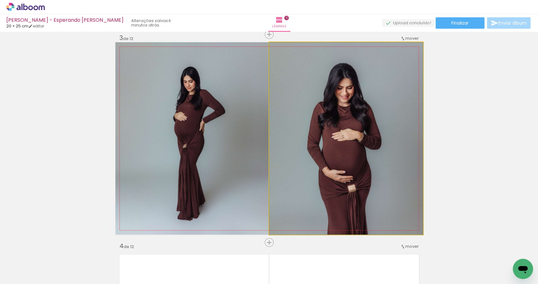
drag, startPoint x: 356, startPoint y: 153, endPoint x: 354, endPoint y: 147, distance: 7.0
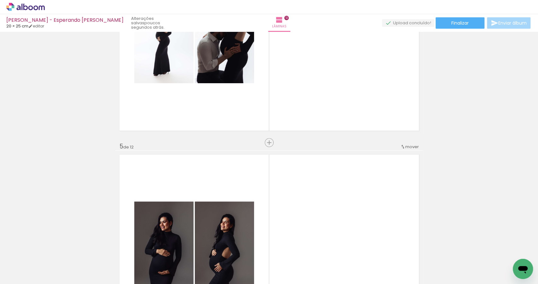
scroll to position [696, 0]
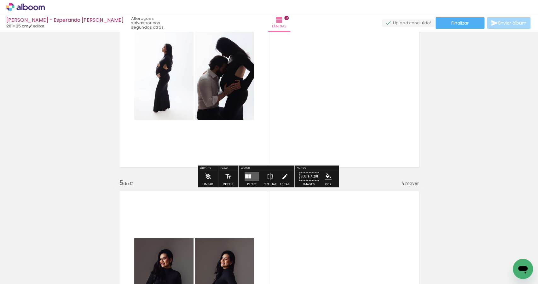
click at [251, 171] on div at bounding box center [251, 176] width 17 height 13
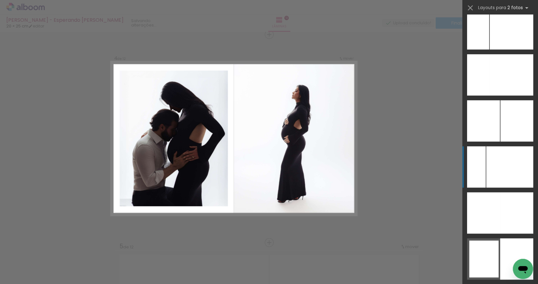
scroll to position [3435, 0]
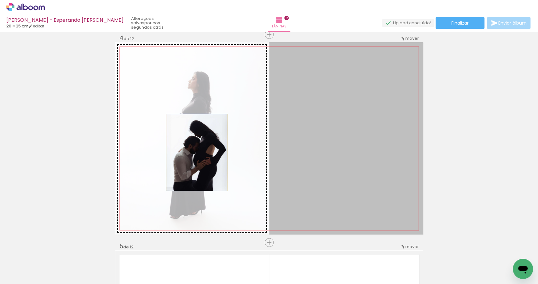
drag, startPoint x: 323, startPoint y: 152, endPoint x: 195, endPoint y: 152, distance: 128.1
click at [0, 0] on slot at bounding box center [0, 0] width 0 height 0
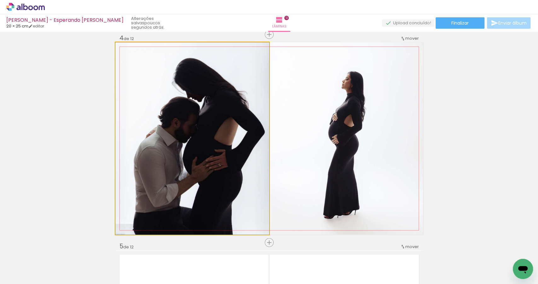
click at [204, 155] on quentale-photo at bounding box center [192, 138] width 154 height 192
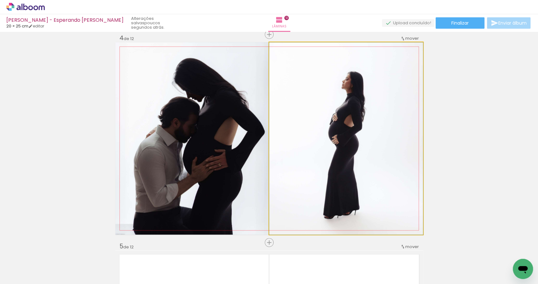
drag, startPoint x: 322, startPoint y: 156, endPoint x: 334, endPoint y: 158, distance: 12.1
click at [334, 160] on quentale-photo at bounding box center [346, 138] width 154 height 192
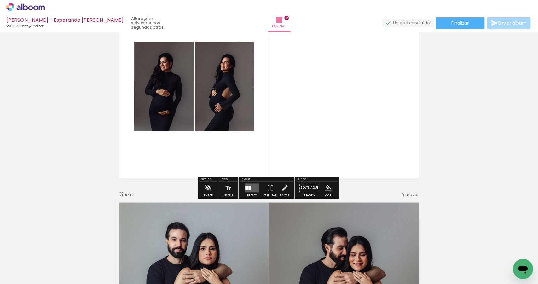
scroll to position [893, 0]
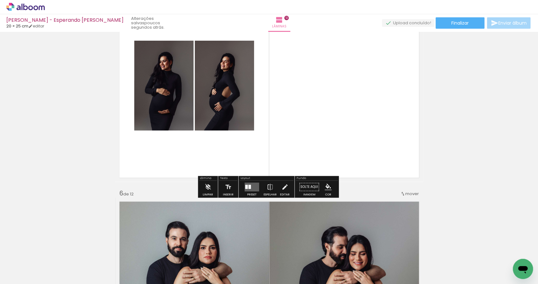
click at [249, 187] on div at bounding box center [250, 187] width 3 height 4
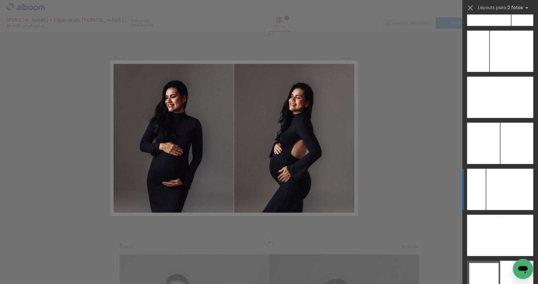
scroll to position [3418, 0]
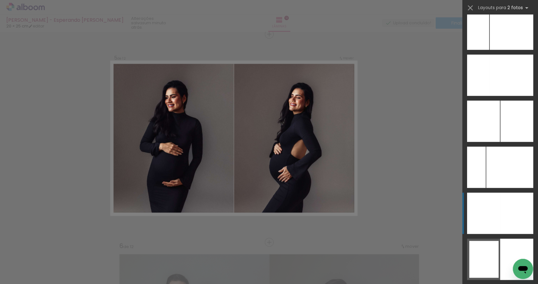
click at [510, 50] on div at bounding box center [512, 29] width 44 height 41
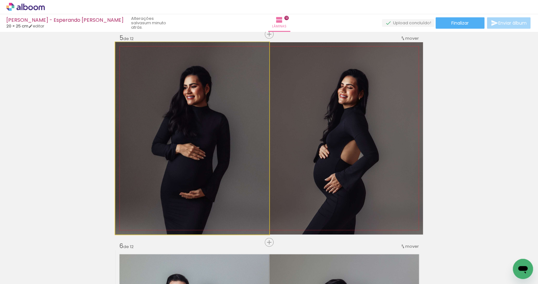
drag, startPoint x: 222, startPoint y: 161, endPoint x: 227, endPoint y: 162, distance: 4.5
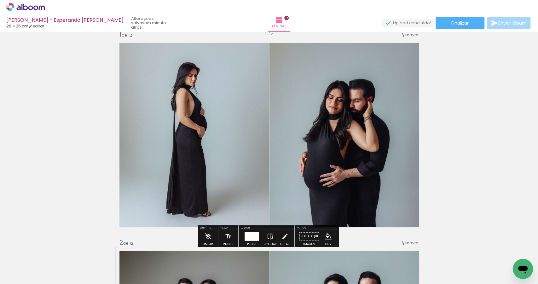
scroll to position [15, 0]
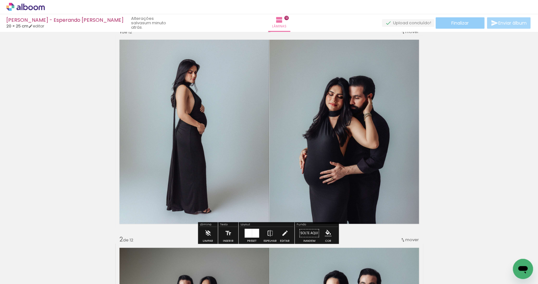
click at [464, 22] on span "Finalizar" at bounding box center [460, 23] width 17 height 4
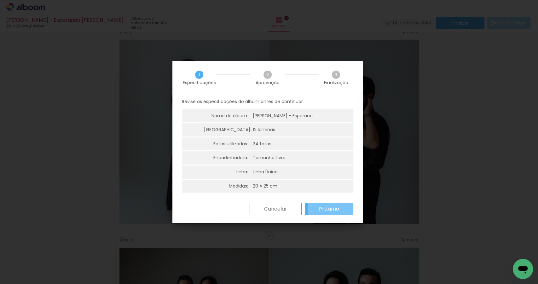
click at [0, 0] on slot "Próximo" at bounding box center [0, 0] width 0 height 0
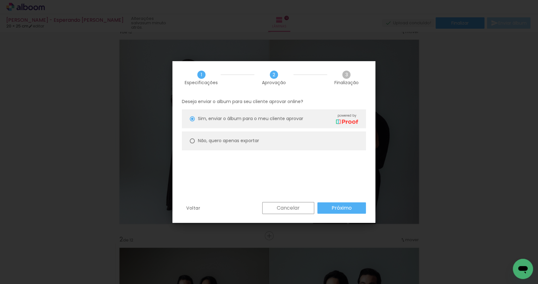
click at [266, 140] on paper-radio-button "Não, quero apenas exportar" at bounding box center [274, 141] width 184 height 19
type paper-radio-button "on"
click at [0, 0] on slot "Próximo" at bounding box center [0, 0] width 0 height 0
type input "Alta, 300 DPI"
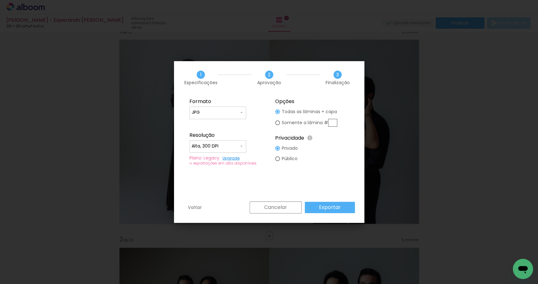
click at [345, 208] on paper-button "Exportar" at bounding box center [330, 207] width 50 height 11
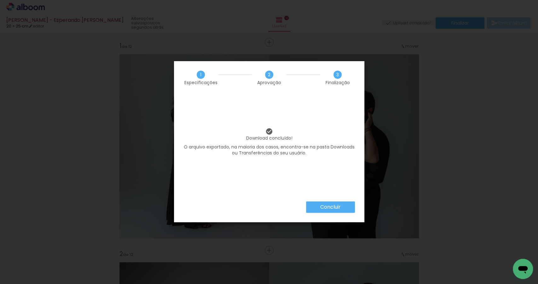
scroll to position [3418, 0]
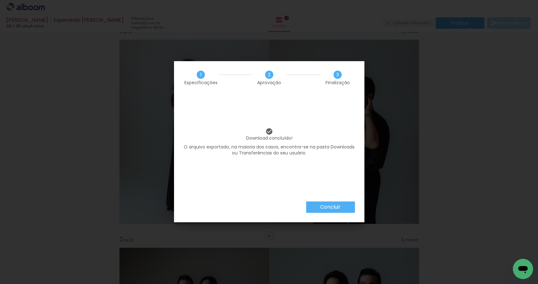
click at [0, 0] on slot "Concluir" at bounding box center [0, 0] width 0 height 0
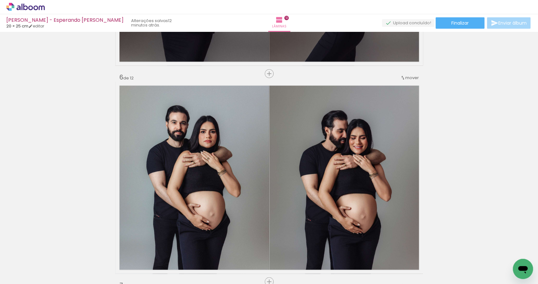
scroll to position [1038, 0]
